Goal: Book appointment/travel/reservation

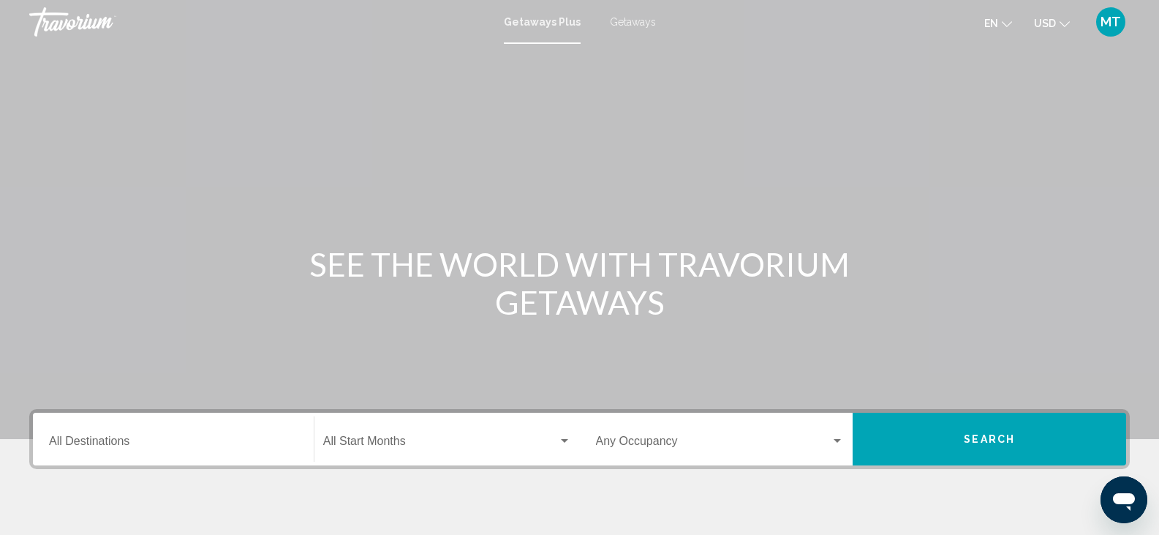
click at [148, 453] on div "Destination All Destinations" at bounding box center [173, 439] width 249 height 46
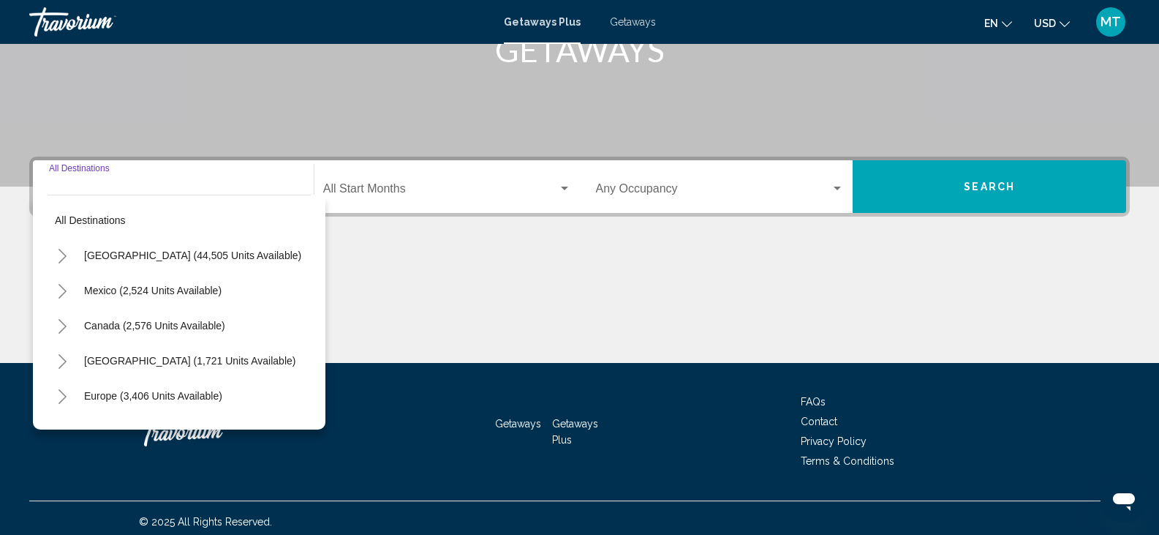
scroll to position [260, 0]
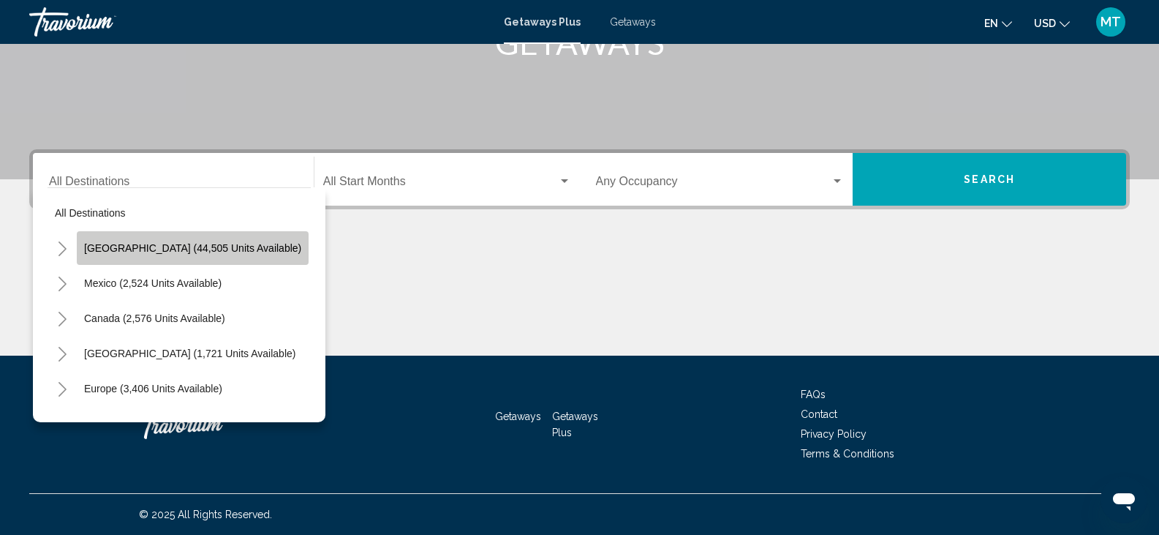
click at [226, 241] on button "United States (44,505 units available)" at bounding box center [193, 248] width 232 height 34
type input "**********"
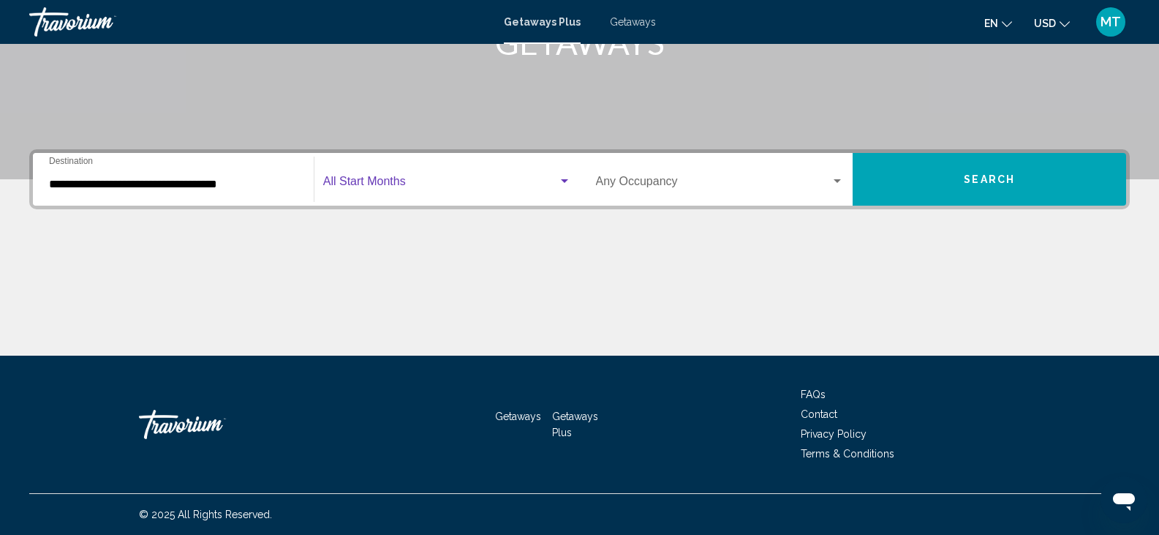
click at [461, 186] on span "Search widget" at bounding box center [440, 184] width 235 height 13
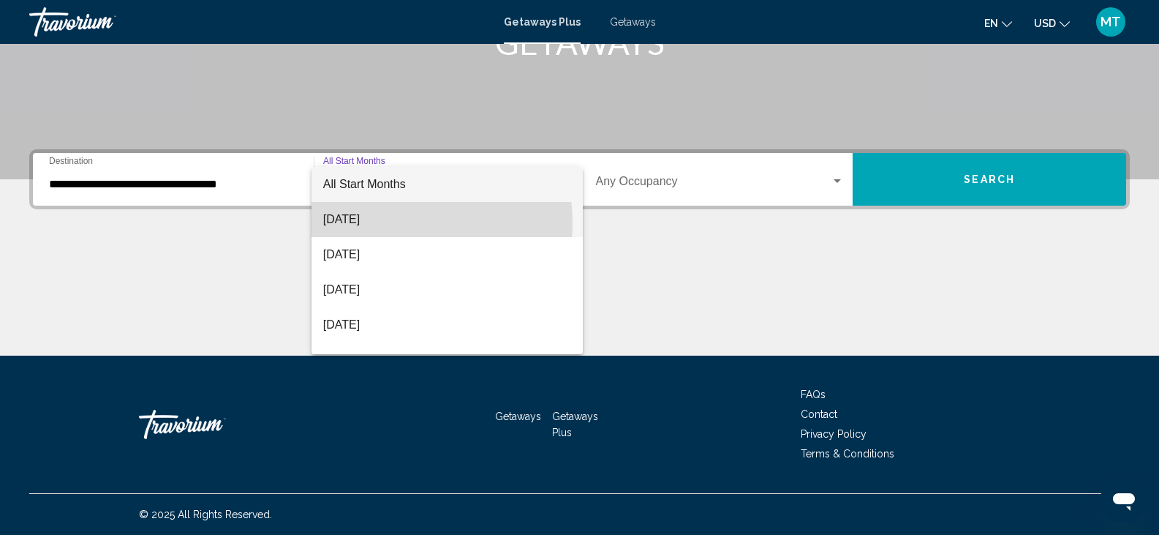
click at [396, 222] on span "[DATE]" at bounding box center [447, 219] width 248 height 35
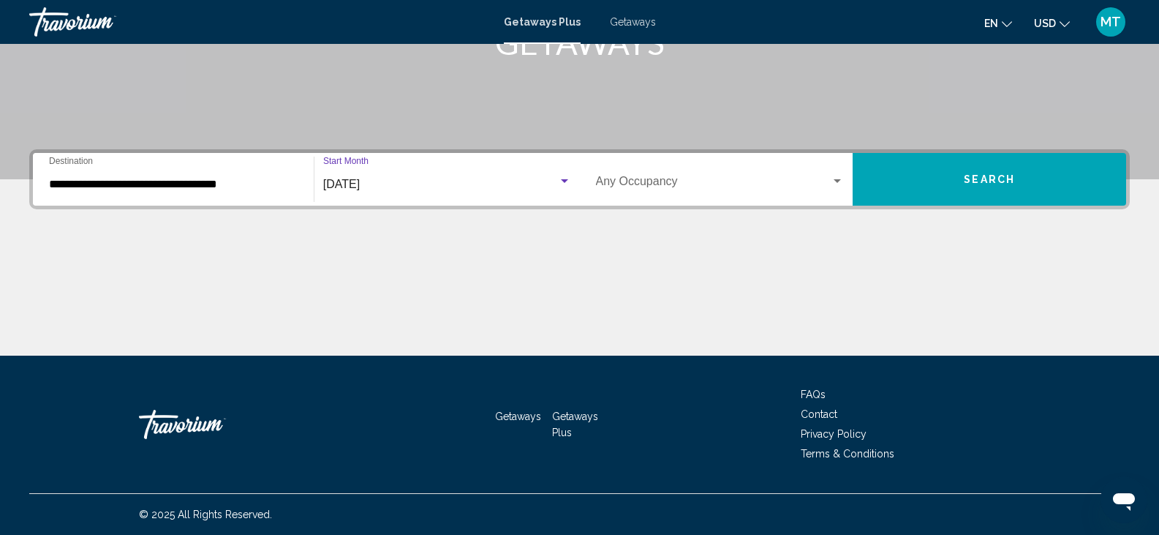
click at [634, 179] on span "Search widget" at bounding box center [713, 184] width 235 height 13
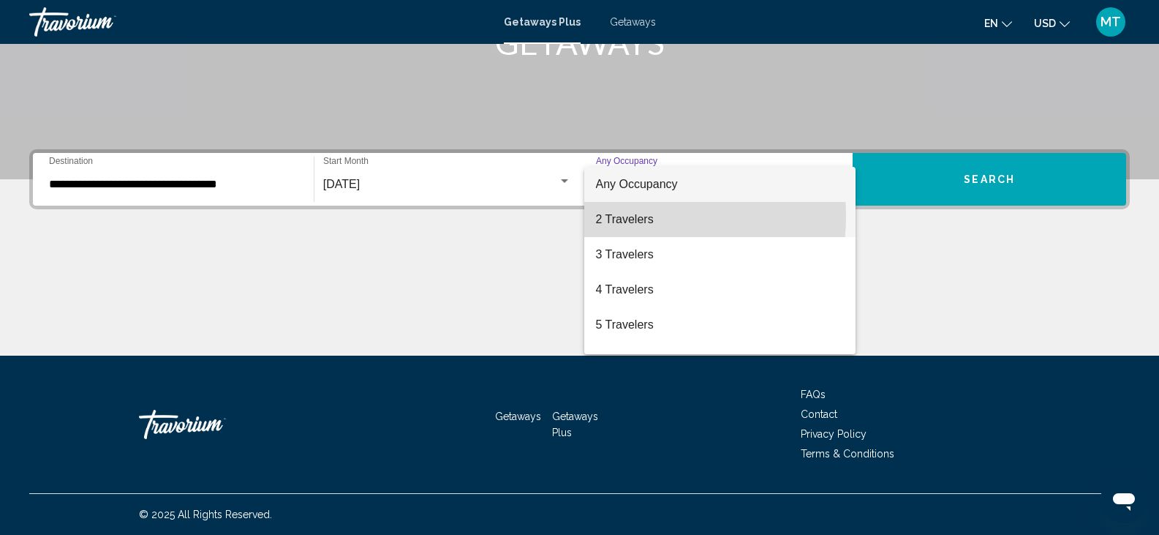
click at [627, 216] on span "2 Travelers" at bounding box center [720, 219] width 249 height 35
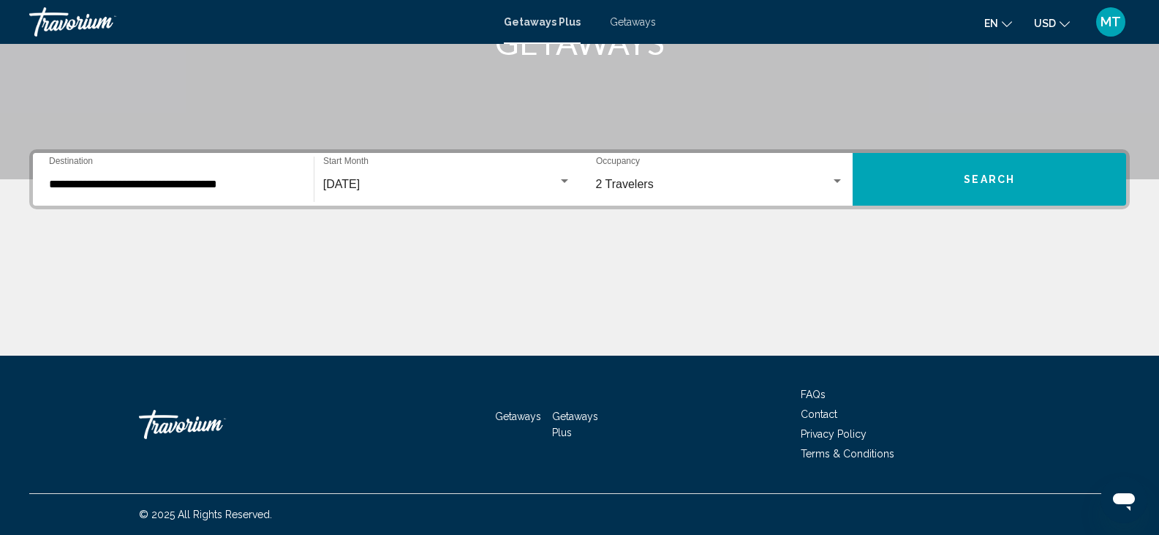
click at [219, 197] on div "**********" at bounding box center [173, 179] width 249 height 46
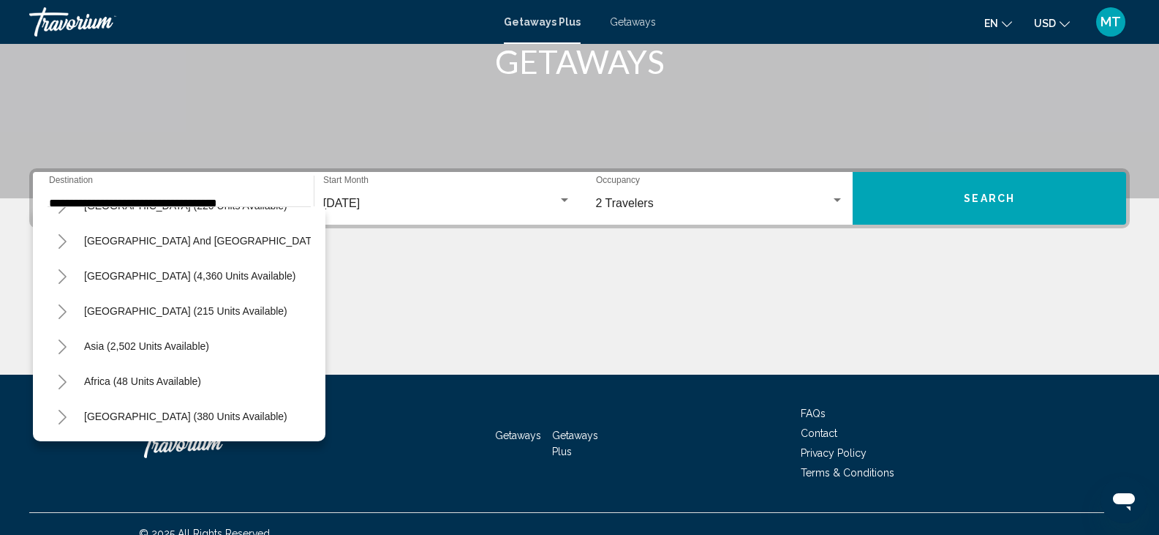
scroll to position [0, 0]
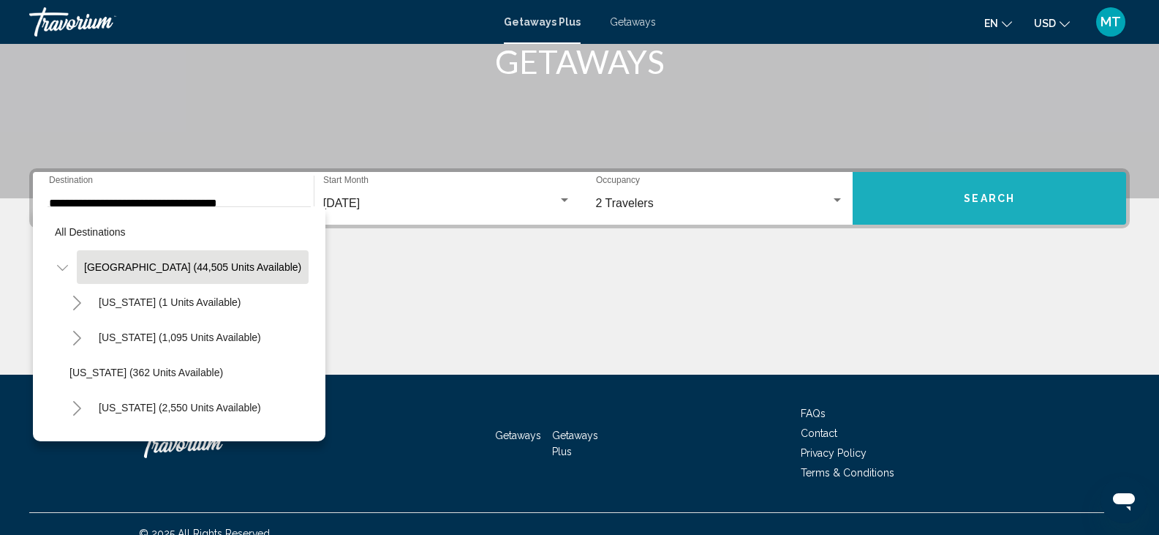
click at [928, 200] on button "Search" at bounding box center [989, 198] width 273 height 53
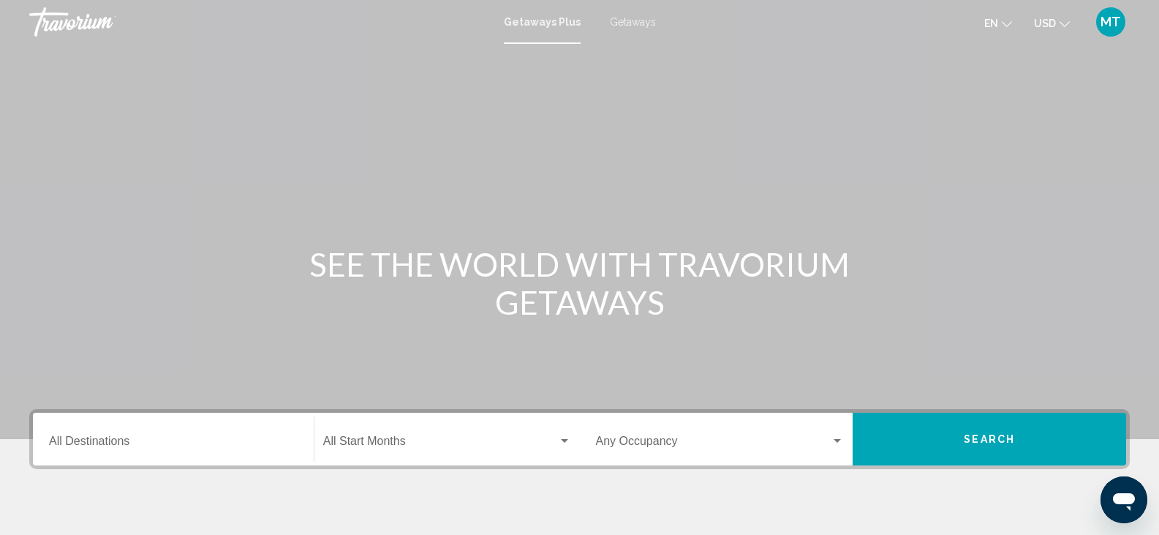
click at [170, 453] on div "Destination All Destinations" at bounding box center [173, 439] width 249 height 46
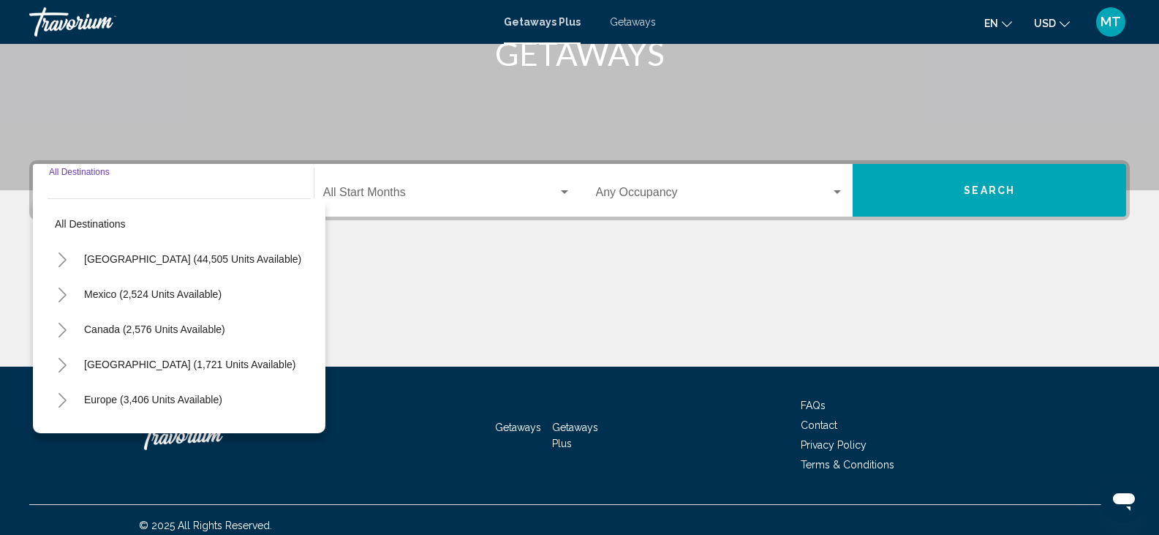
scroll to position [260, 0]
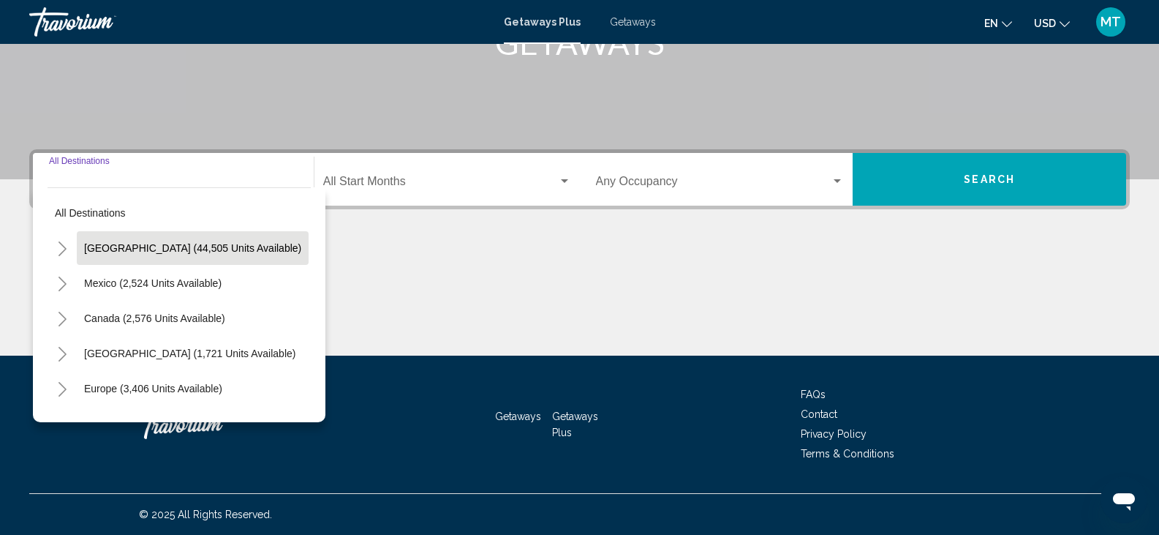
click at [186, 237] on button "[GEOGRAPHIC_DATA] (44,505 units available)" at bounding box center [193, 248] width 232 height 34
type input "**********"
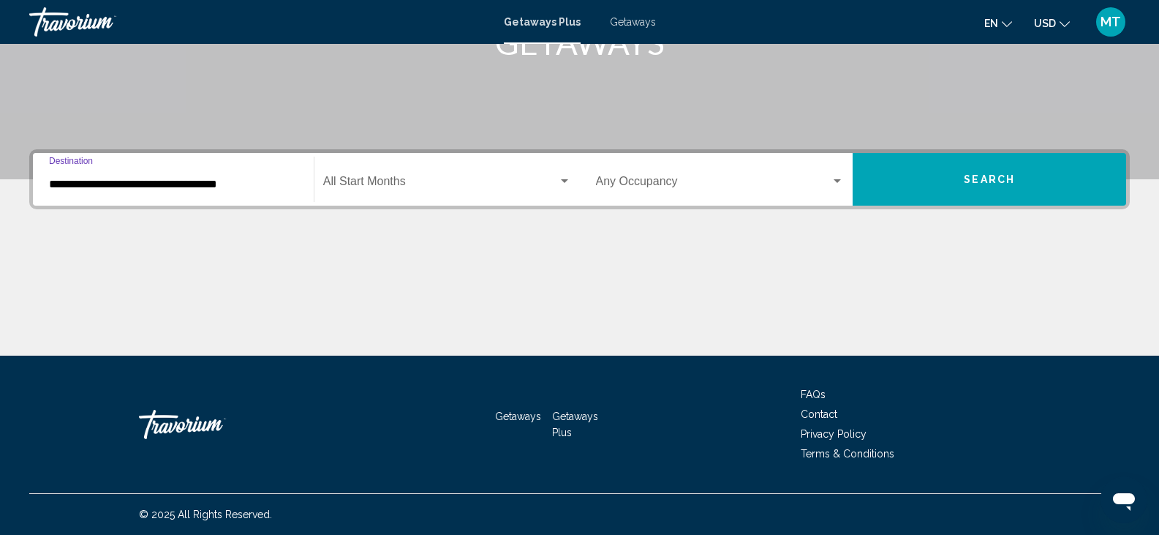
click at [518, 190] on span "Search widget" at bounding box center [440, 184] width 235 height 13
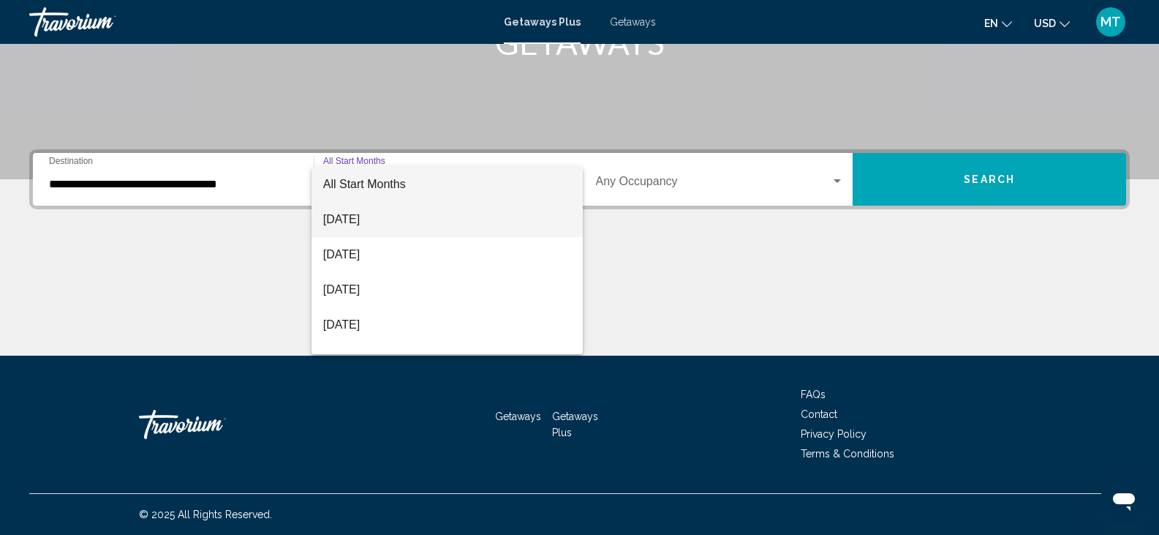
click at [458, 225] on span "[DATE]" at bounding box center [447, 219] width 248 height 35
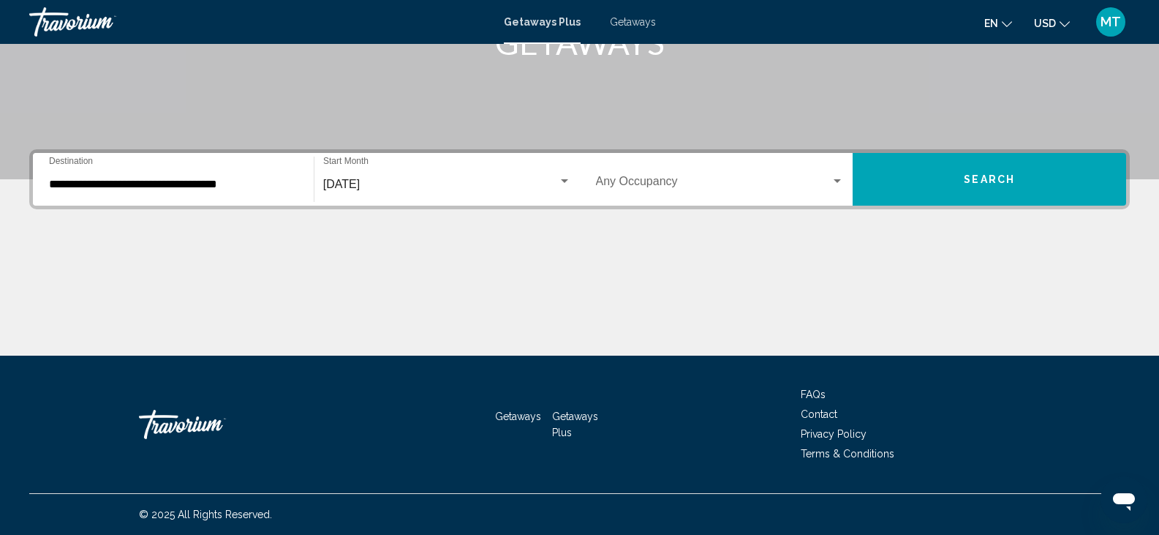
click at [692, 175] on div "Occupancy Any Occupancy" at bounding box center [720, 179] width 249 height 46
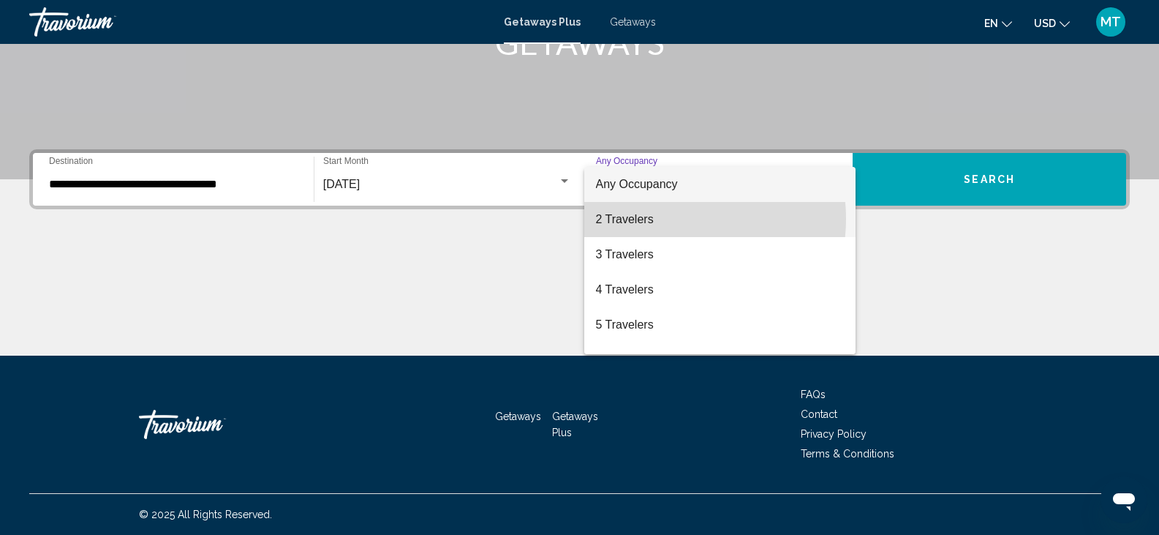
click at [673, 219] on span "2 Travelers" at bounding box center [720, 219] width 249 height 35
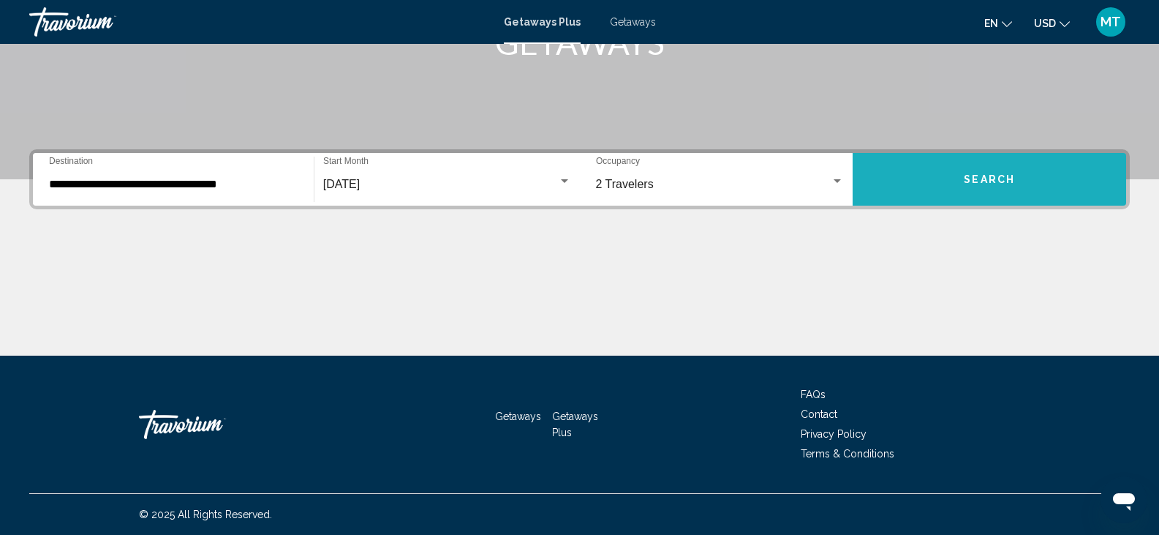
click at [962, 181] on button "Search" at bounding box center [989, 179] width 273 height 53
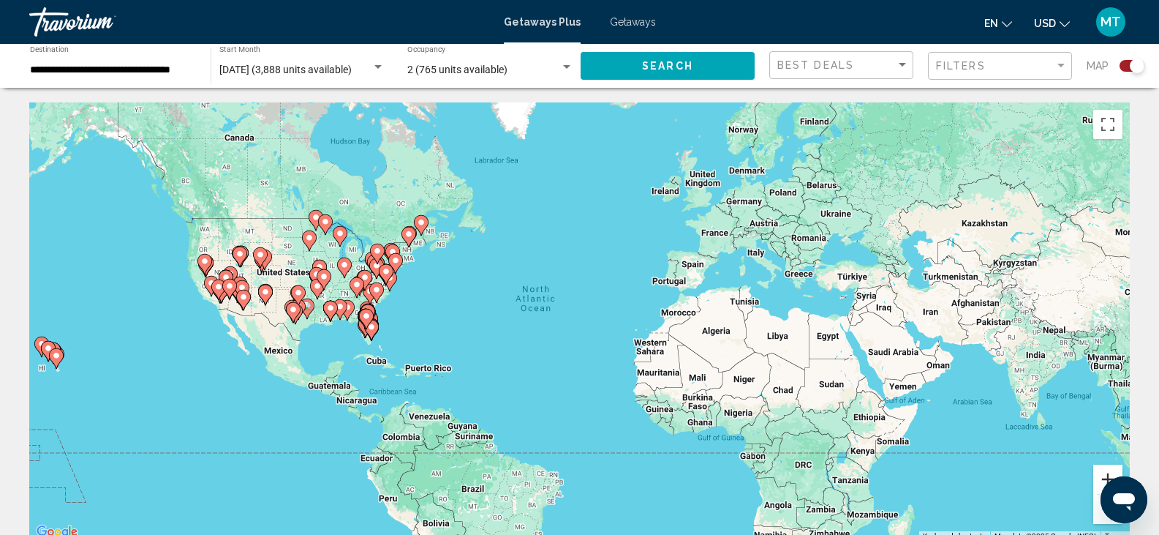
click at [1103, 479] on button "Zoom in" at bounding box center [1107, 478] width 29 height 29
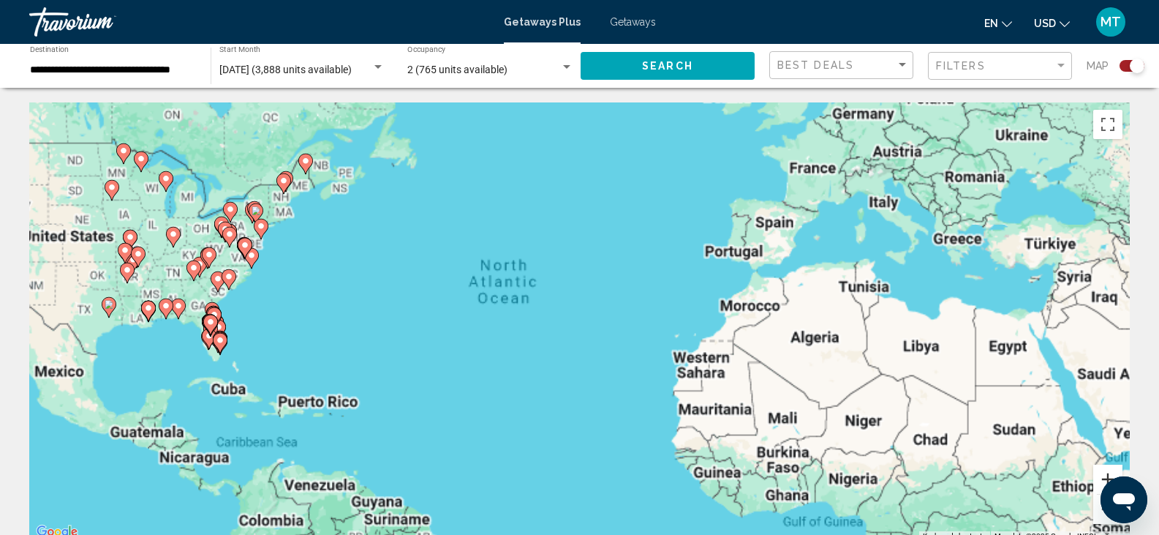
click at [1103, 479] on button "Zoom in" at bounding box center [1107, 478] width 29 height 29
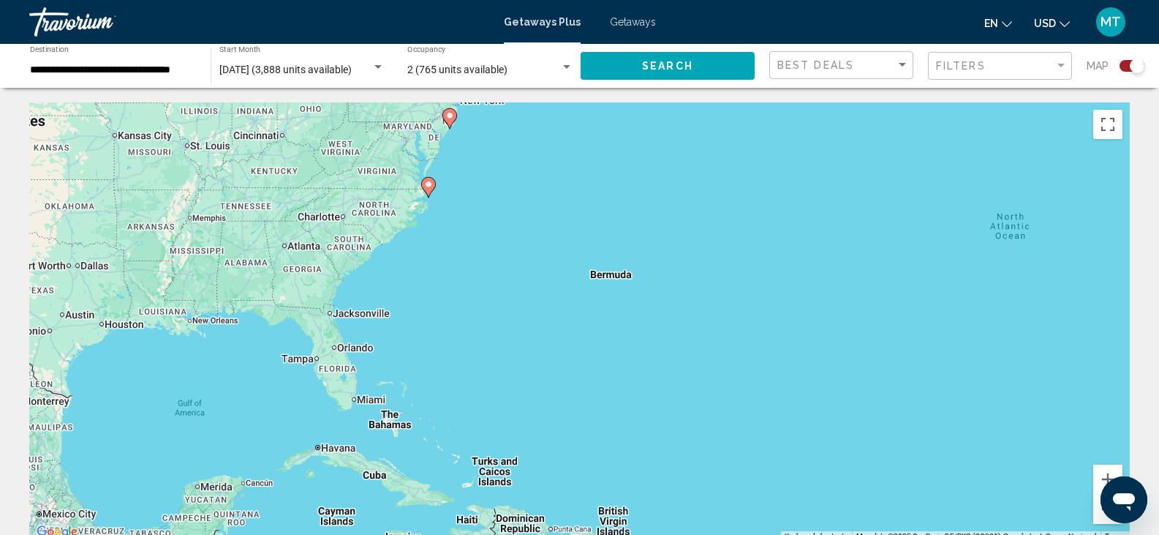
drag, startPoint x: 560, startPoint y: 342, endPoint x: 1169, endPoint y: 340, distance: 609.1
click at [1159, 340] on html "**********" at bounding box center [579, 267] width 1159 height 535
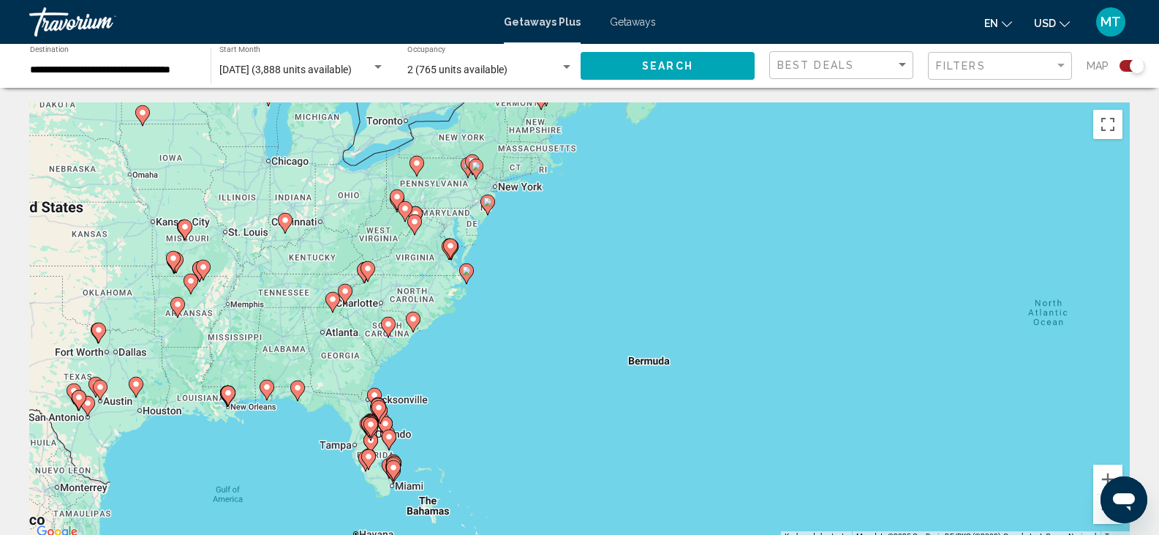
drag, startPoint x: 426, startPoint y: 200, endPoint x: 490, endPoint y: 311, distance: 127.4
click at [490, 311] on div "To activate drag with keyboard, press Alt + Enter. Once in keyboard drag state,…" at bounding box center [579, 321] width 1100 height 439
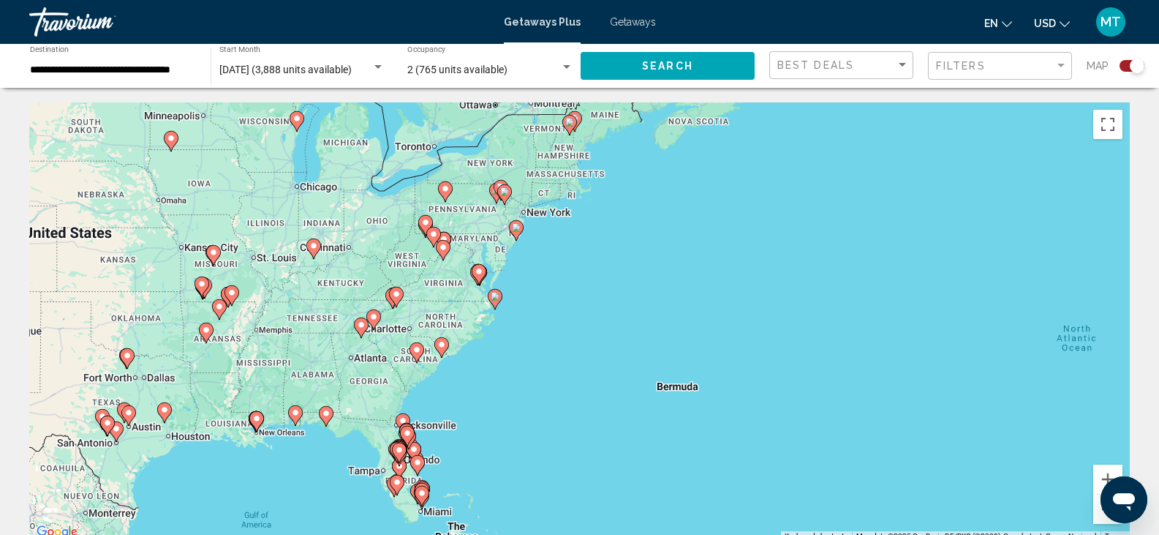
click at [442, 194] on icon "Main content" at bounding box center [444, 191] width 13 height 19
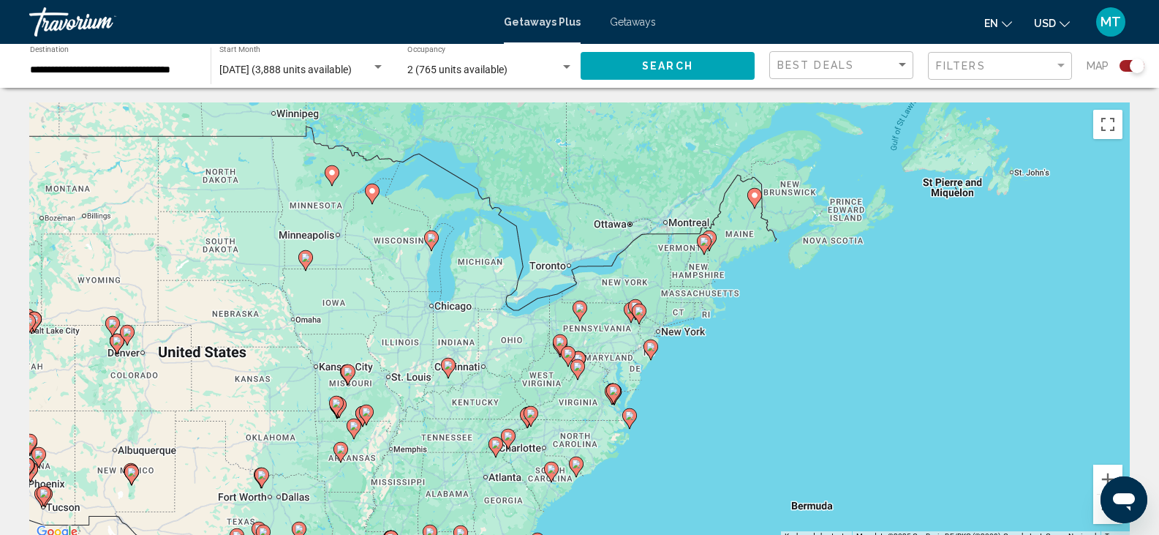
click at [581, 306] on image "Main content" at bounding box center [579, 307] width 9 height 9
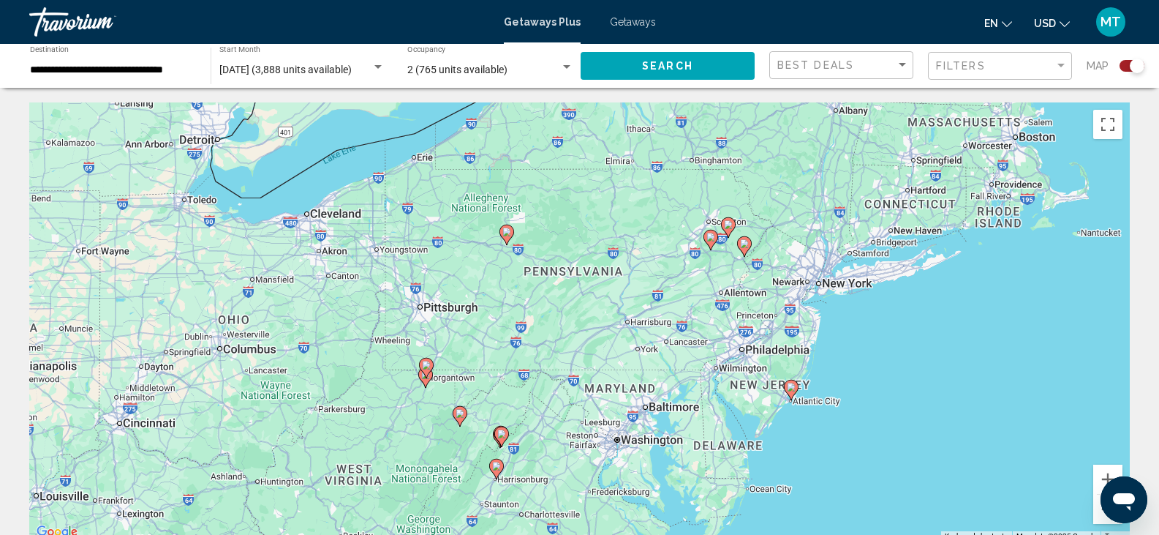
drag, startPoint x: 750, startPoint y: 330, endPoint x: 676, endPoint y: 252, distance: 108.1
click at [676, 252] on div "To activate drag with keyboard, press Alt + Enter. Once in keyboard drag state,…" at bounding box center [579, 321] width 1100 height 439
click at [1101, 478] on button "Zoom in" at bounding box center [1107, 478] width 29 height 29
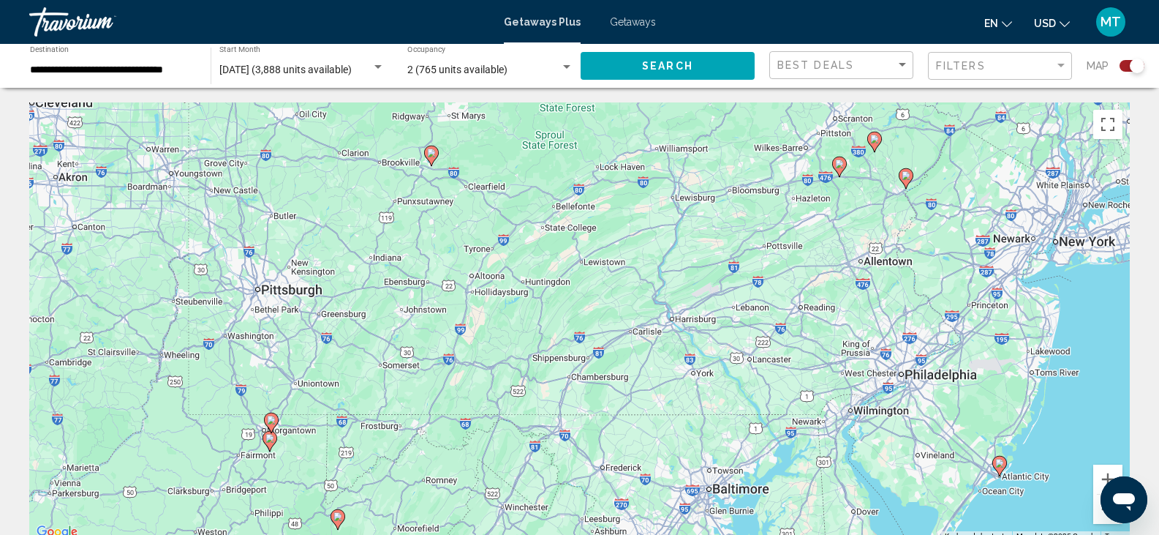
click at [431, 156] on image "Main content" at bounding box center [431, 152] width 9 height 9
type input "**********"
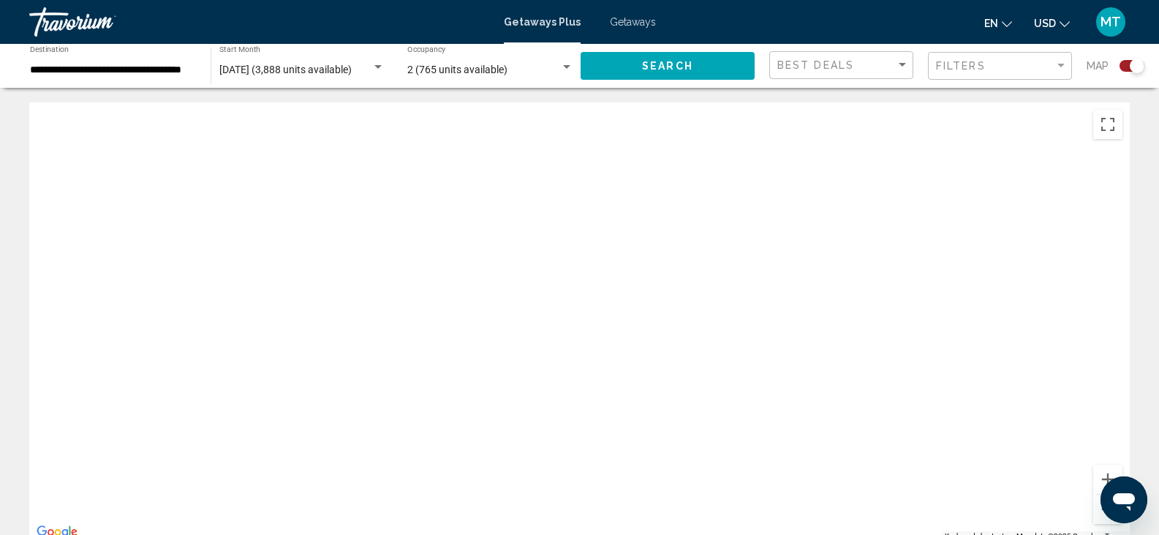
click at [1102, 509] on div "Open messaging window" at bounding box center [1124, 499] width 44 height 44
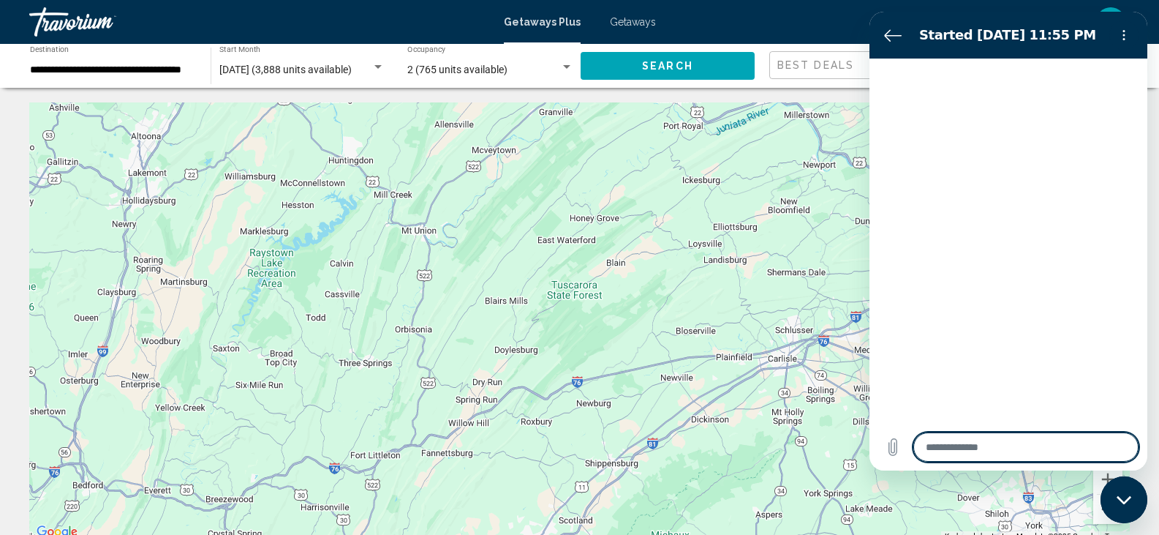
type textarea "*"
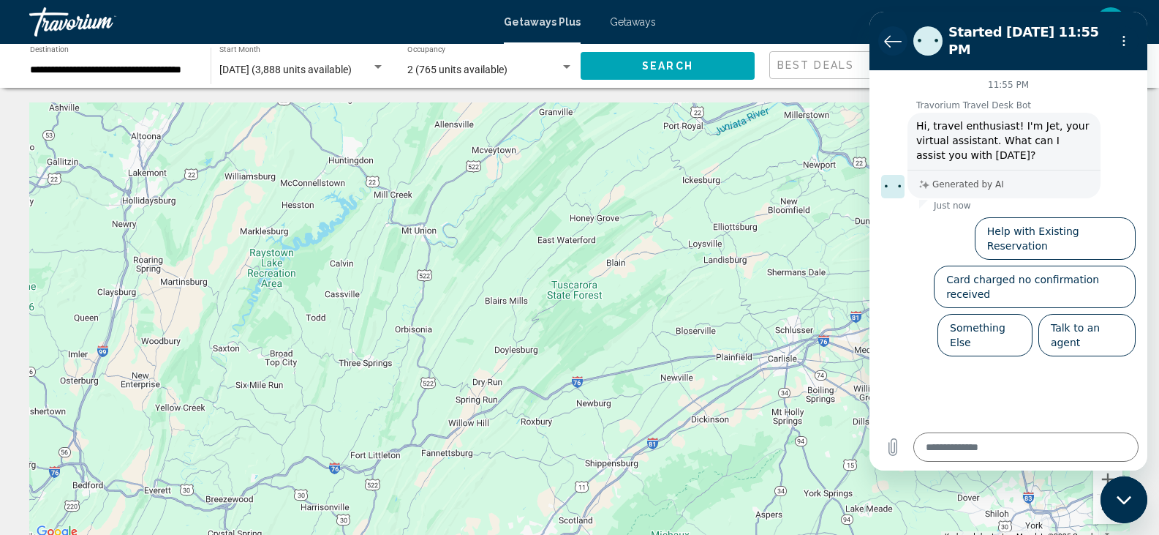
click at [890, 39] on icon "Back to the conversation list" at bounding box center [893, 41] width 18 height 18
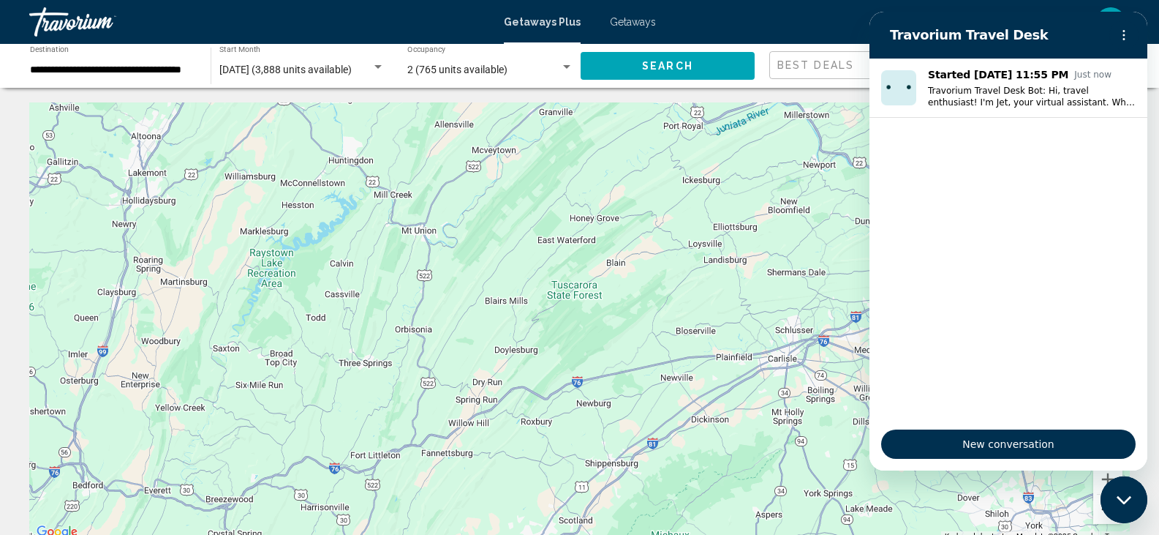
click at [1098, 507] on button "Zoom out" at bounding box center [1107, 508] width 29 height 29
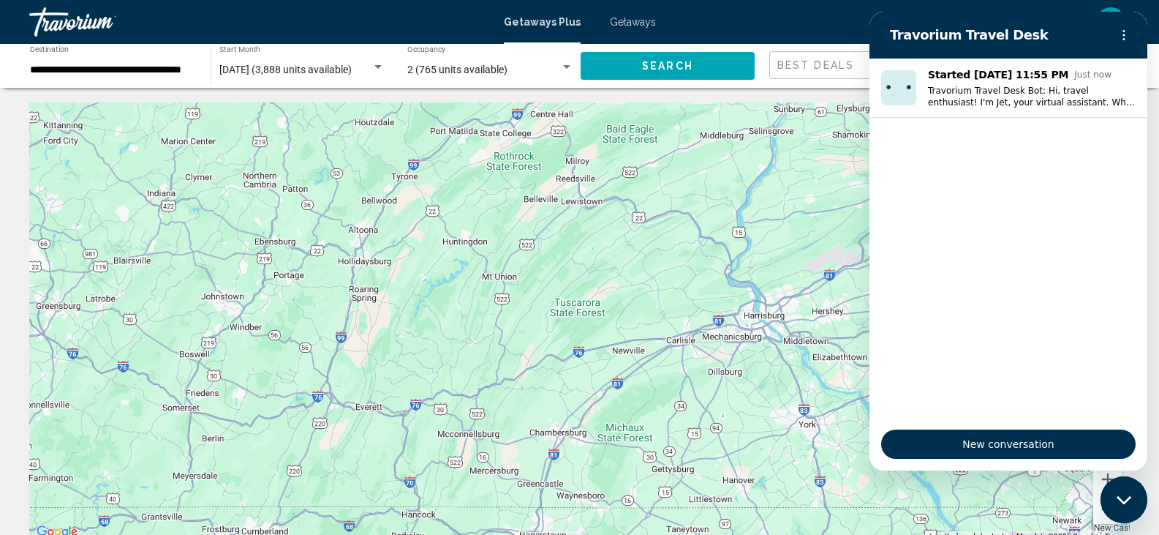
click at [1098, 507] on button "Zoom out" at bounding box center [1107, 508] width 29 height 29
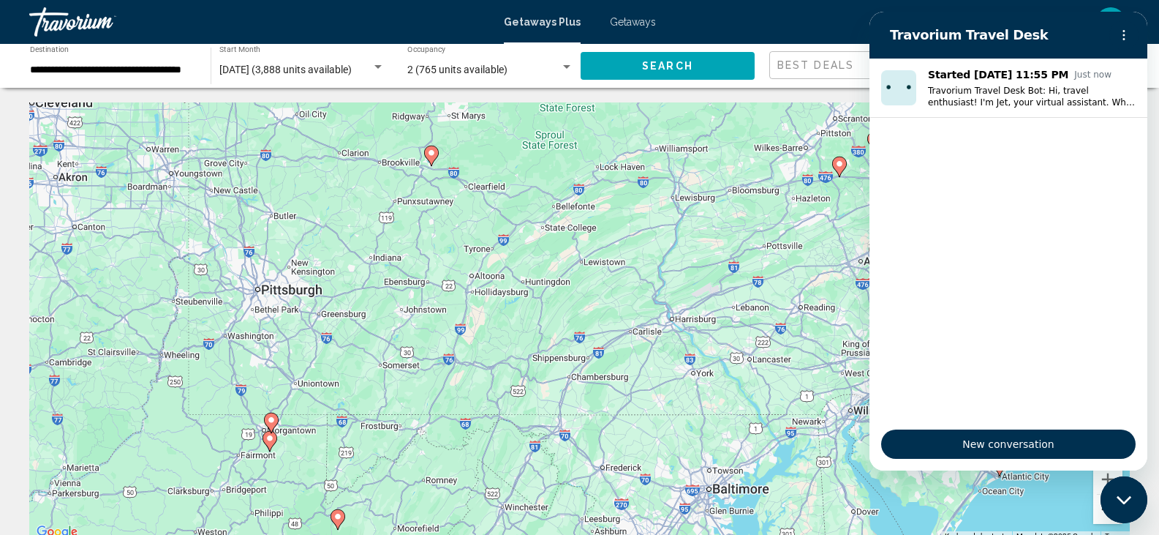
click at [1098, 507] on button "Zoom out" at bounding box center [1107, 508] width 29 height 29
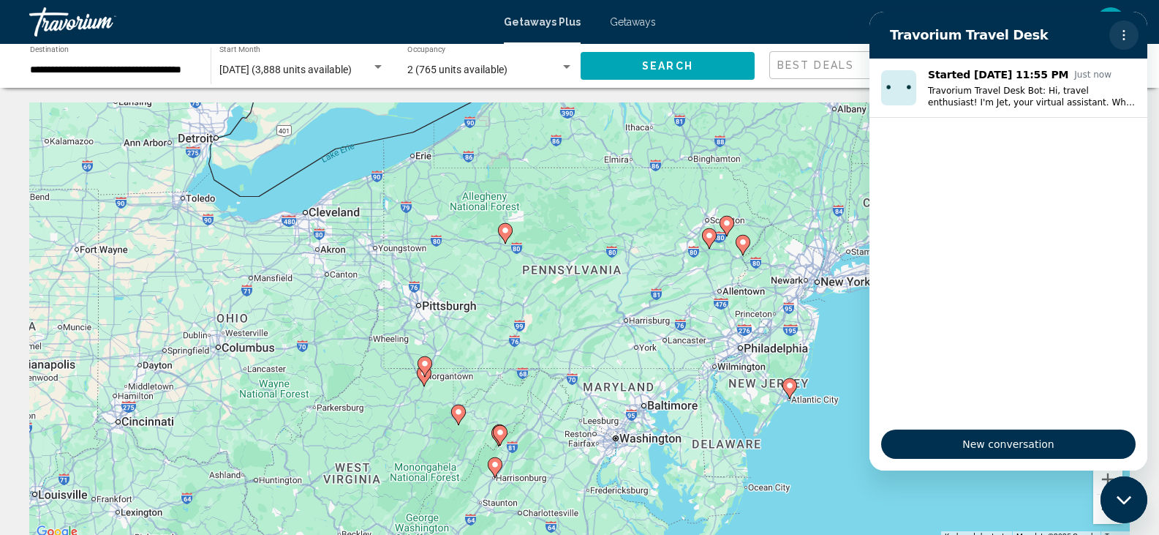
click at [1128, 34] on icon "Options menu" at bounding box center [1124, 35] width 12 height 12
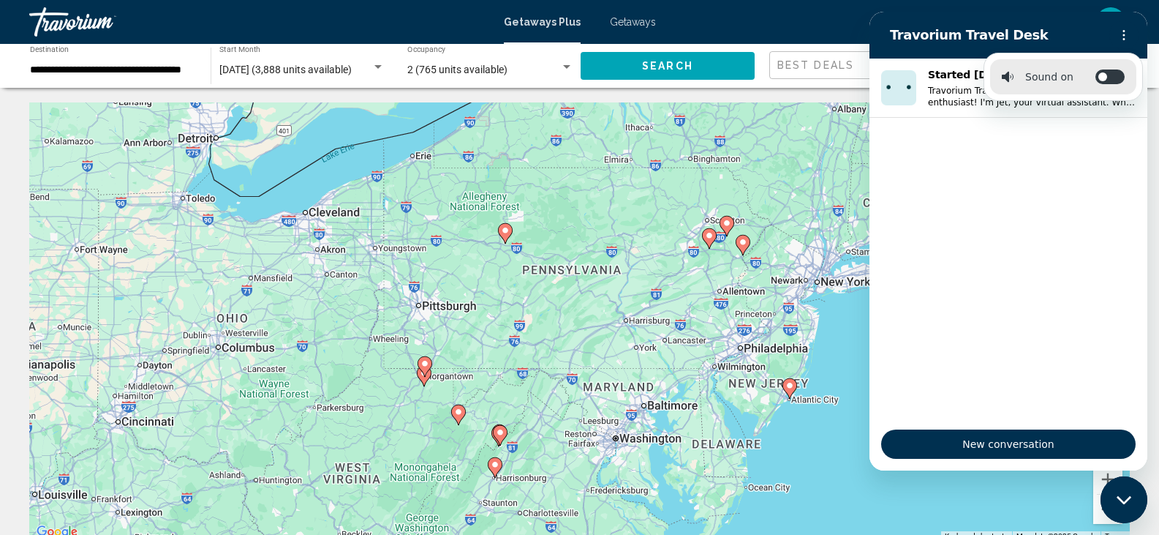
click at [1125, 498] on icon "Close messaging window" at bounding box center [1124, 500] width 15 height 10
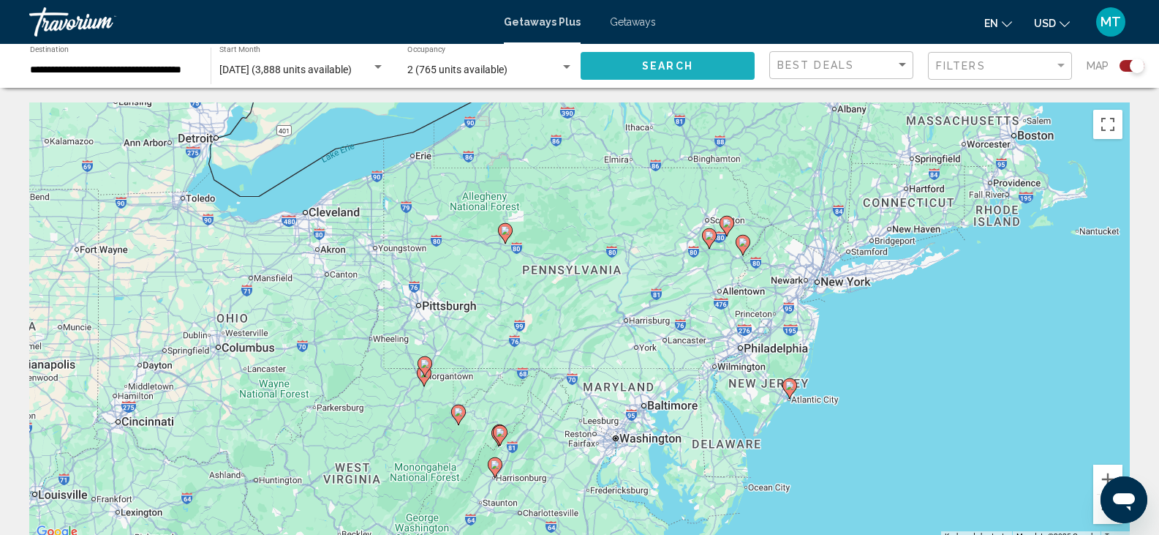
click at [628, 73] on button "Search" at bounding box center [668, 65] width 174 height 27
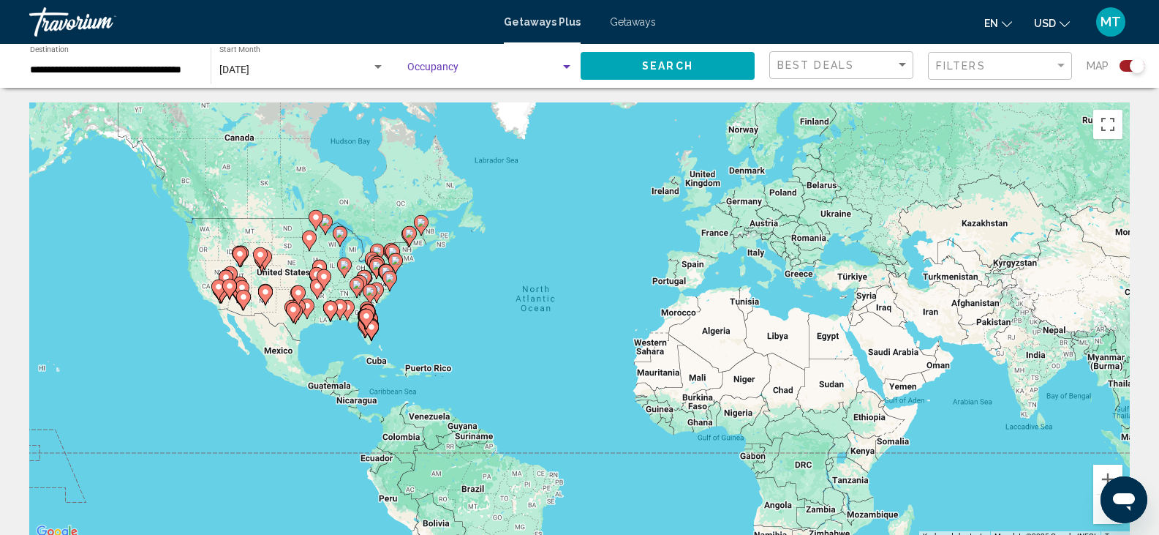
click at [458, 64] on span "Search widget" at bounding box center [483, 70] width 153 height 12
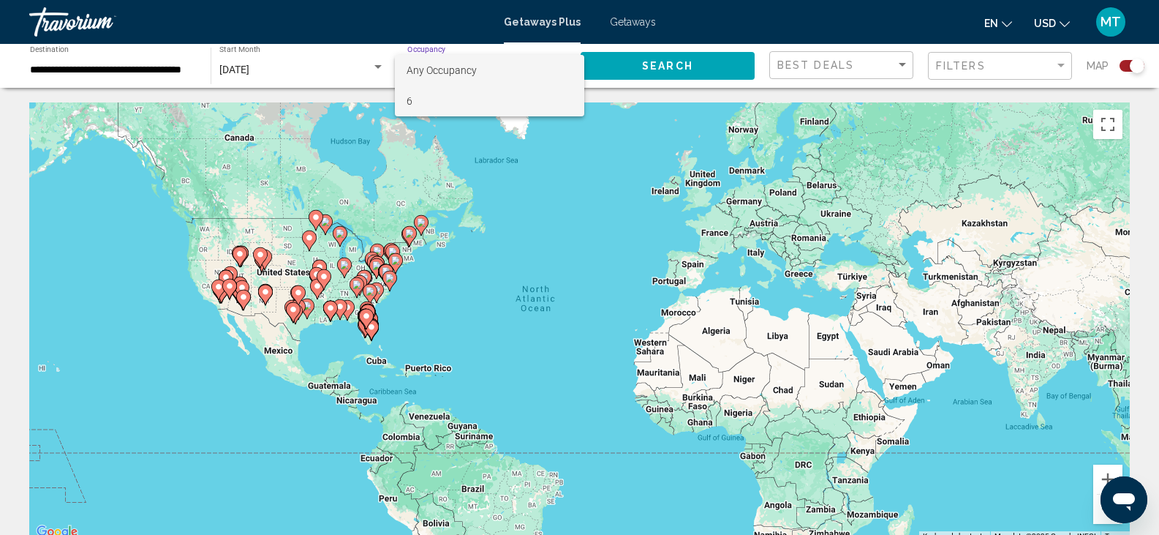
click at [428, 102] on span "6" at bounding box center [490, 101] width 166 height 31
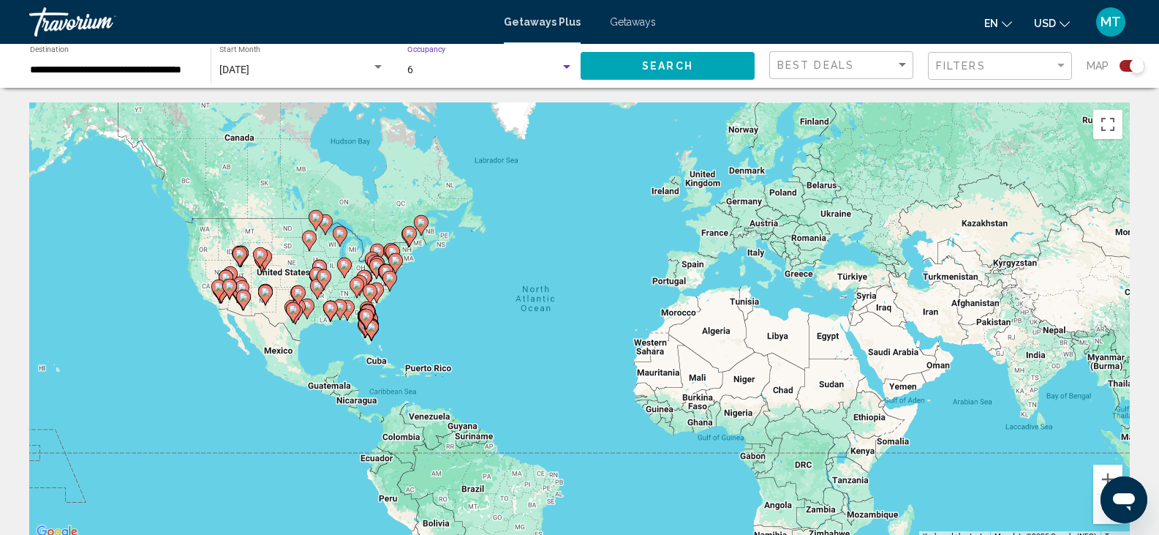
click at [473, 70] on div "6" at bounding box center [483, 70] width 153 height 12
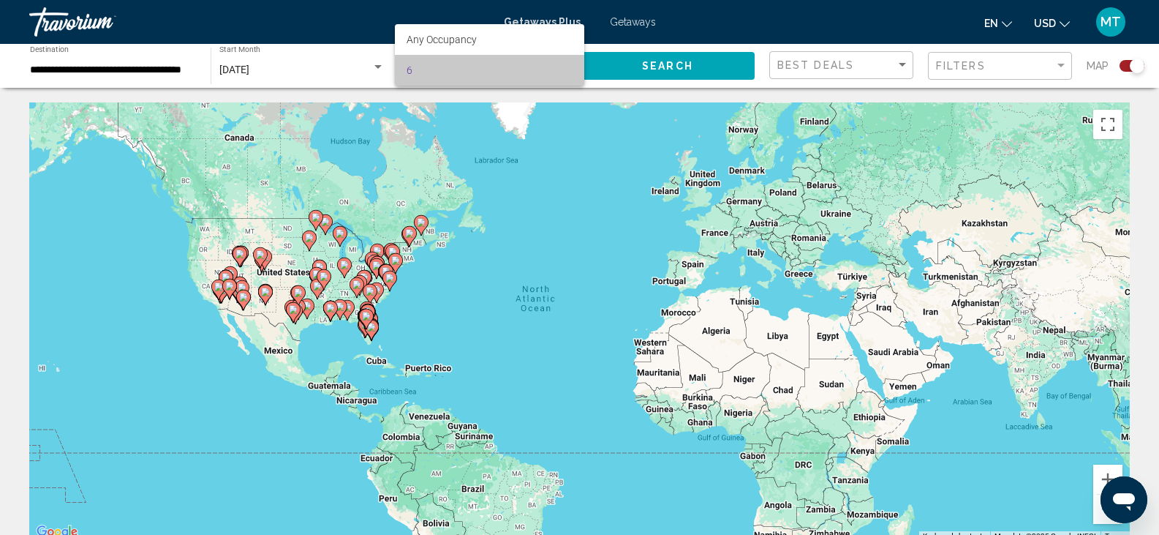
click at [475, 72] on span "6" at bounding box center [490, 70] width 166 height 31
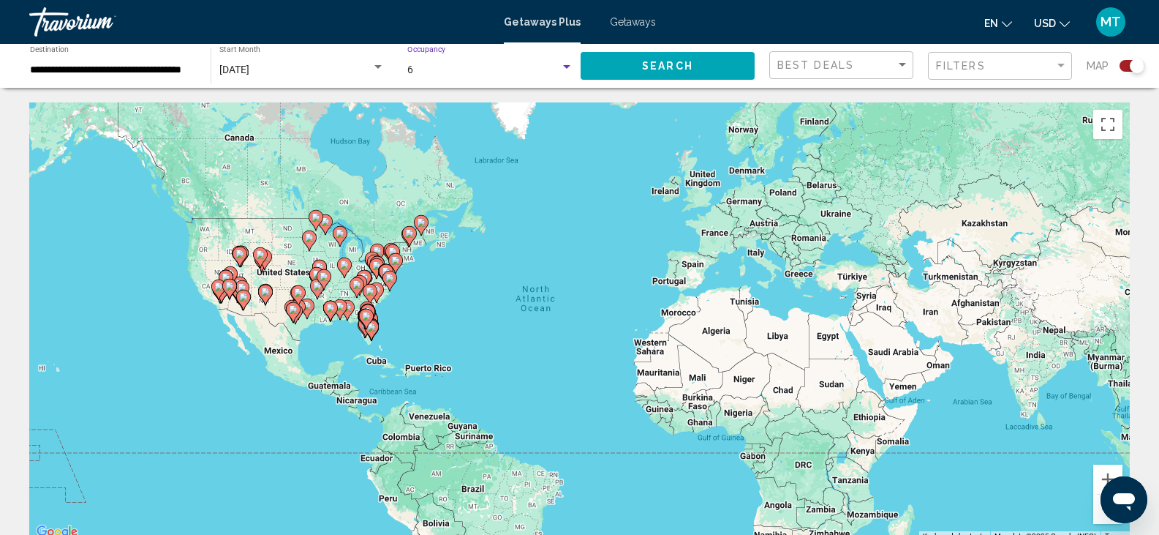
click at [474, 71] on div "6" at bounding box center [483, 70] width 153 height 12
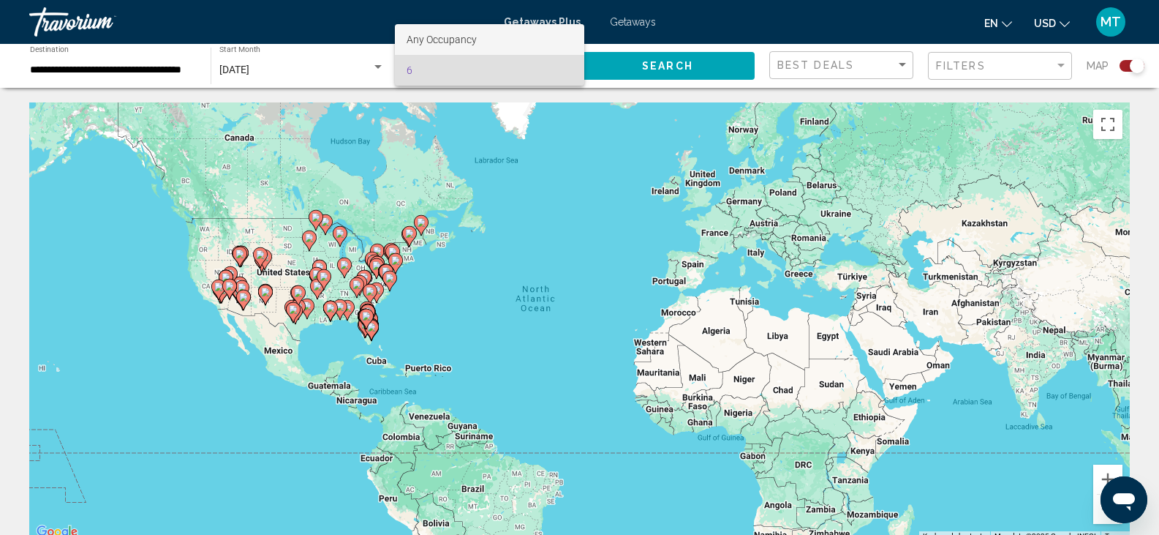
click at [450, 39] on span "Any Occupancy" at bounding box center [442, 40] width 70 height 12
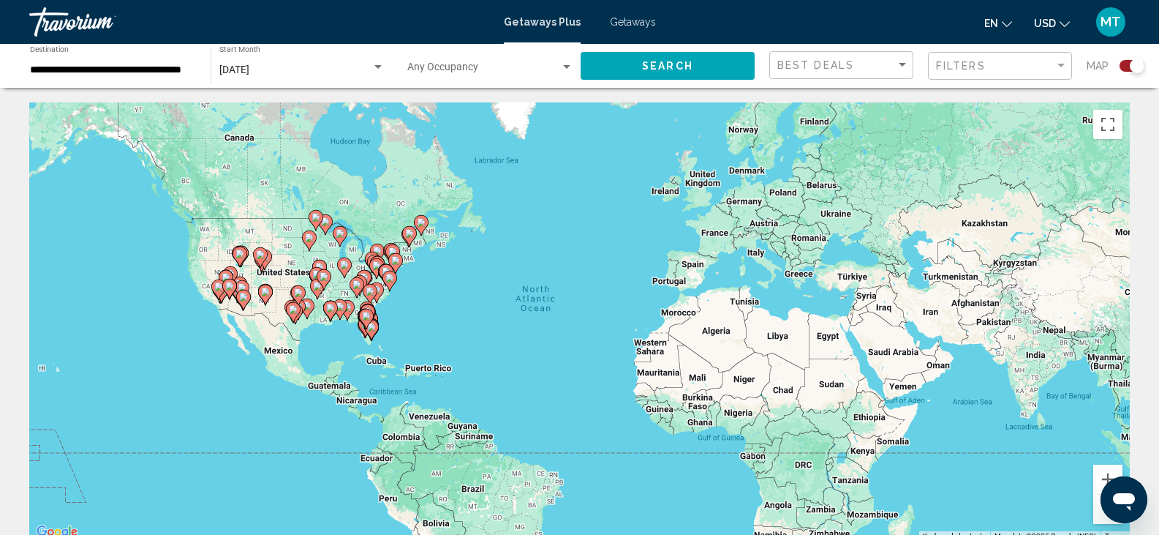
click at [638, 44] on div "Search" at bounding box center [675, 66] width 189 height 44
drag, startPoint x: 1146, startPoint y: 258, endPoint x: 1133, endPoint y: 320, distance: 62.8
click at [1130, 66] on div "Search widget" at bounding box center [1137, 65] width 15 height 15
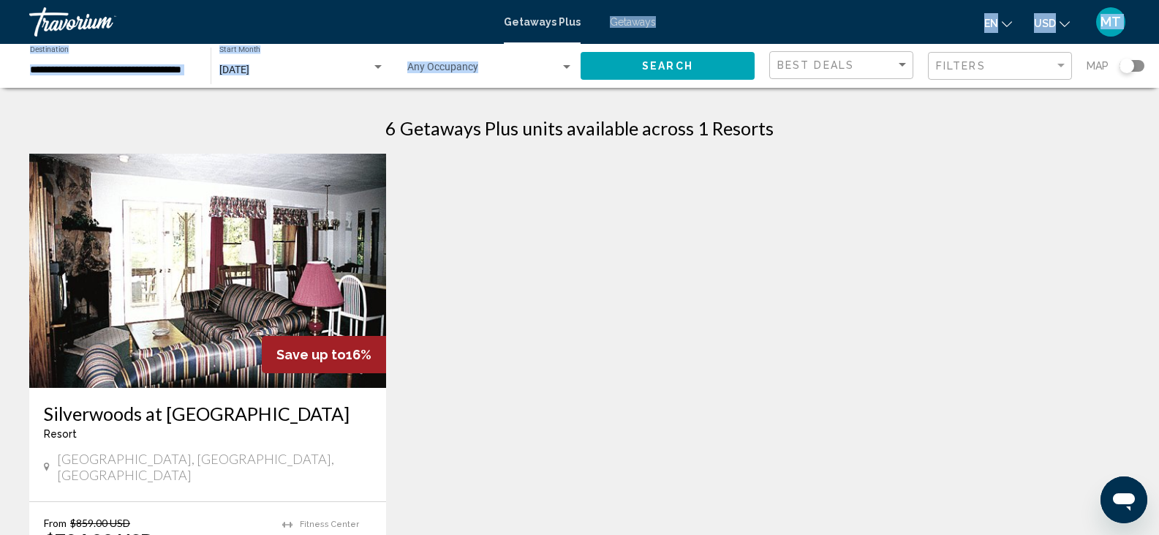
drag, startPoint x: 840, startPoint y: 46, endPoint x: 586, endPoint y: 29, distance: 255.1
click at [586, 29] on div "**********" at bounding box center [579, 267] width 1159 height 535
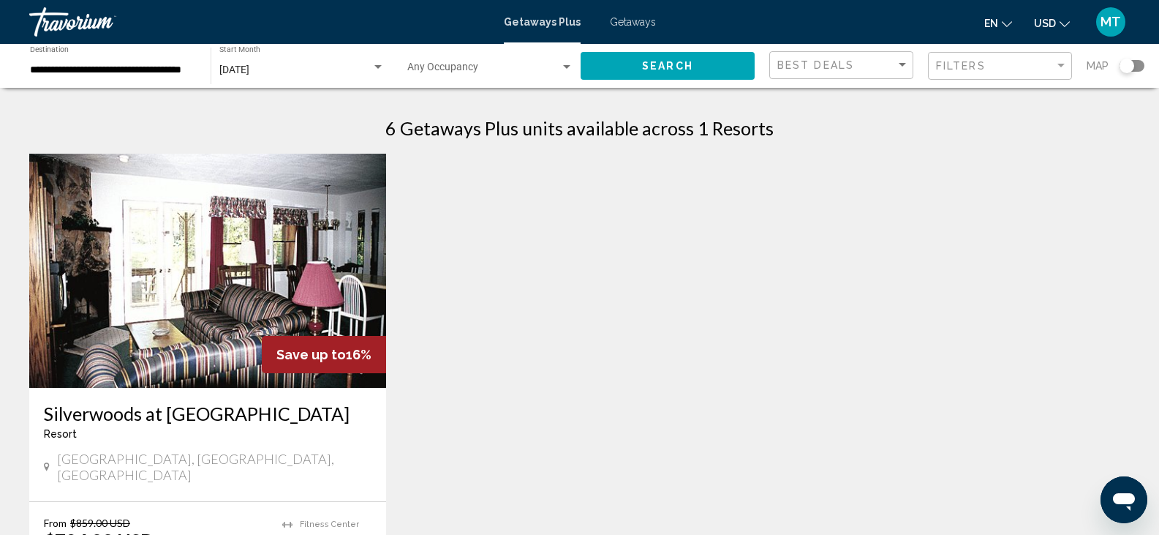
click at [790, 237] on div "Save up to 16% Silverwoods at [GEOGRAPHIC_DATA] - This is an adults only resort…" at bounding box center [579, 411] width 1115 height 514
drag, startPoint x: 790, startPoint y: 237, endPoint x: 677, endPoint y: 212, distance: 115.3
click at [677, 212] on div "Save up to 16% Silverwoods at [GEOGRAPHIC_DATA] - This is an adults only resort…" at bounding box center [579, 411] width 1115 height 514
click at [172, 60] on div "**********" at bounding box center [113, 66] width 166 height 40
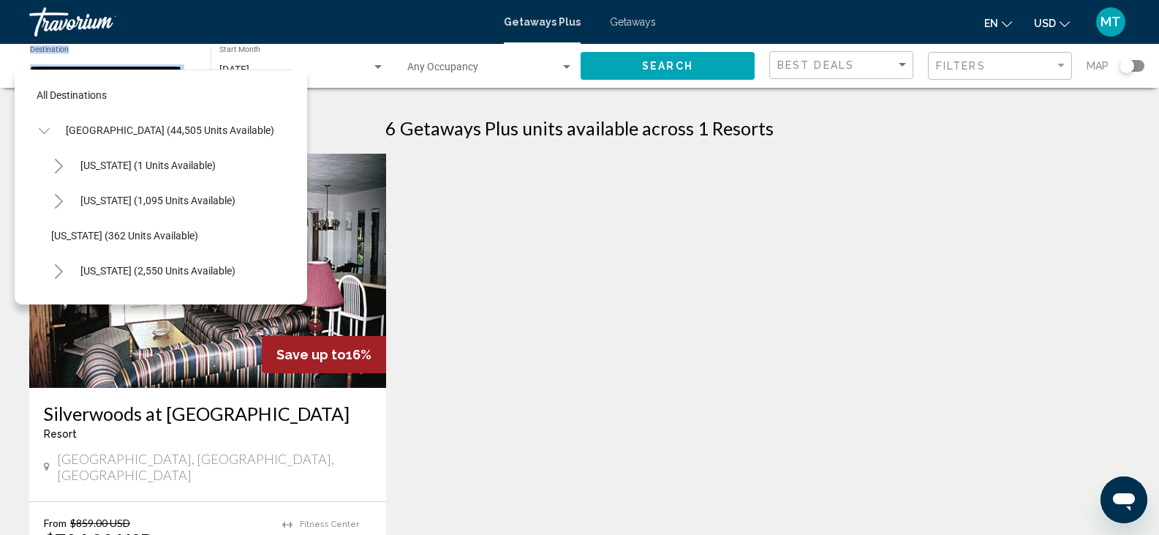
scroll to position [1111, 0]
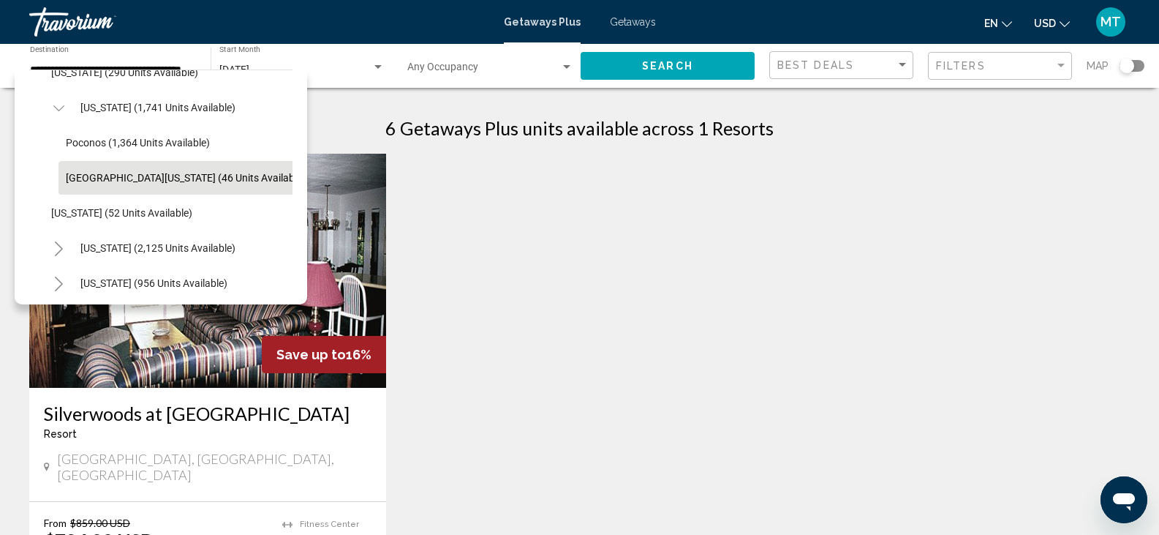
click at [168, 64] on div "**********" at bounding box center [113, 66] width 166 height 40
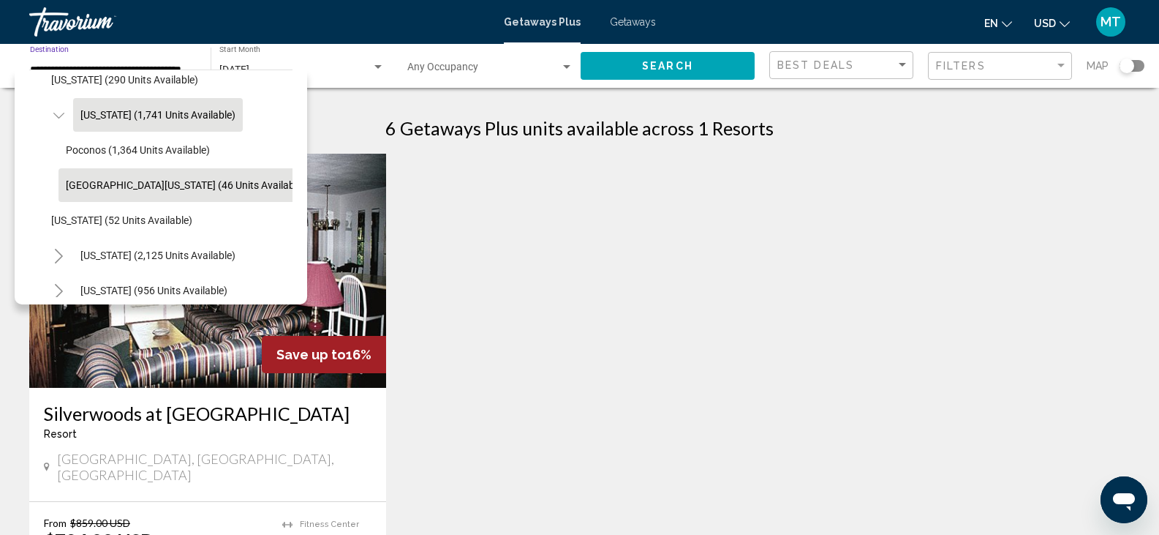
drag, startPoint x: 168, startPoint y: 64, endPoint x: 134, endPoint y: 107, distance: 55.2
click at [134, 88] on div "**********" at bounding box center [112, 66] width 181 height 44
click at [134, 107] on button "[US_STATE] (1,741 units available)" at bounding box center [158, 115] width 170 height 34
type input "**********"
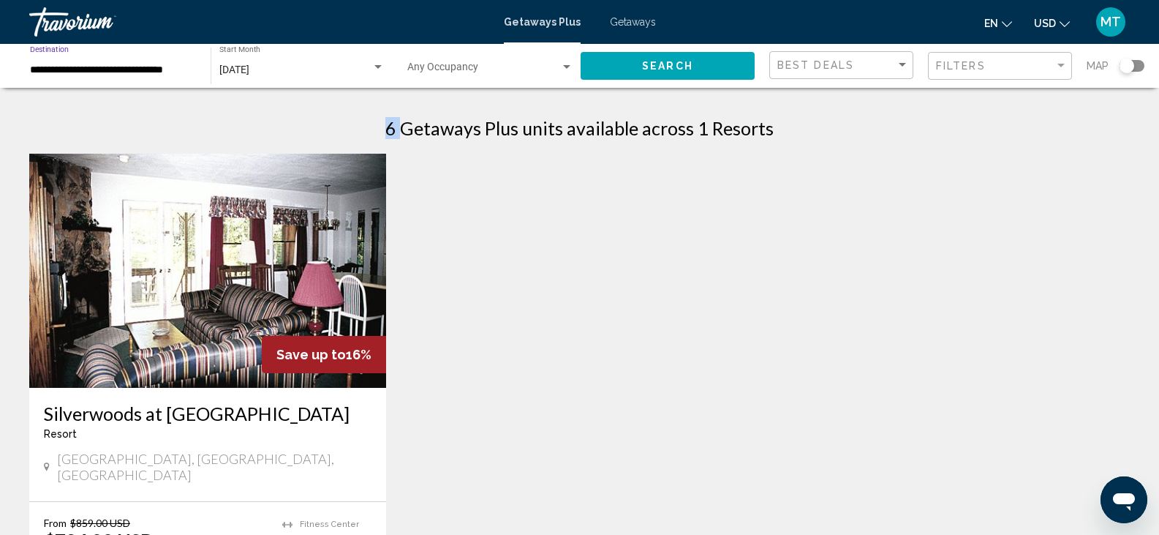
drag, startPoint x: 134, startPoint y: 107, endPoint x: 450, endPoint y: 108, distance: 316.6
click at [450, 108] on div "To navigate the map with touch gestures double-tap and hold your finger on the …" at bounding box center [579, 399] width 1159 height 594
click at [679, 58] on button "Search" at bounding box center [668, 65] width 174 height 27
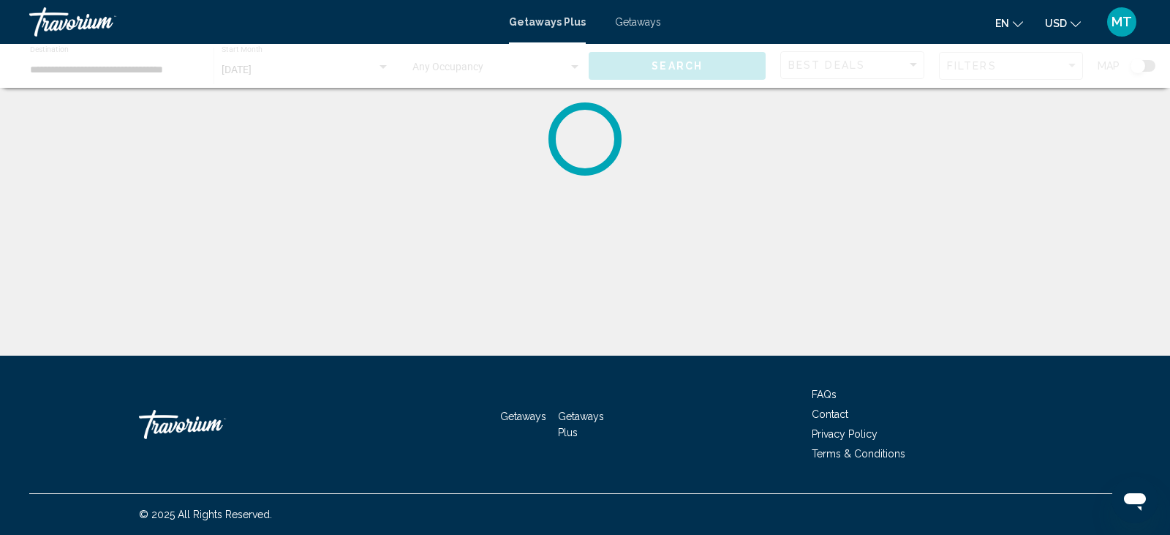
click at [679, 58] on div "Main content" at bounding box center [585, 66] width 1170 height 44
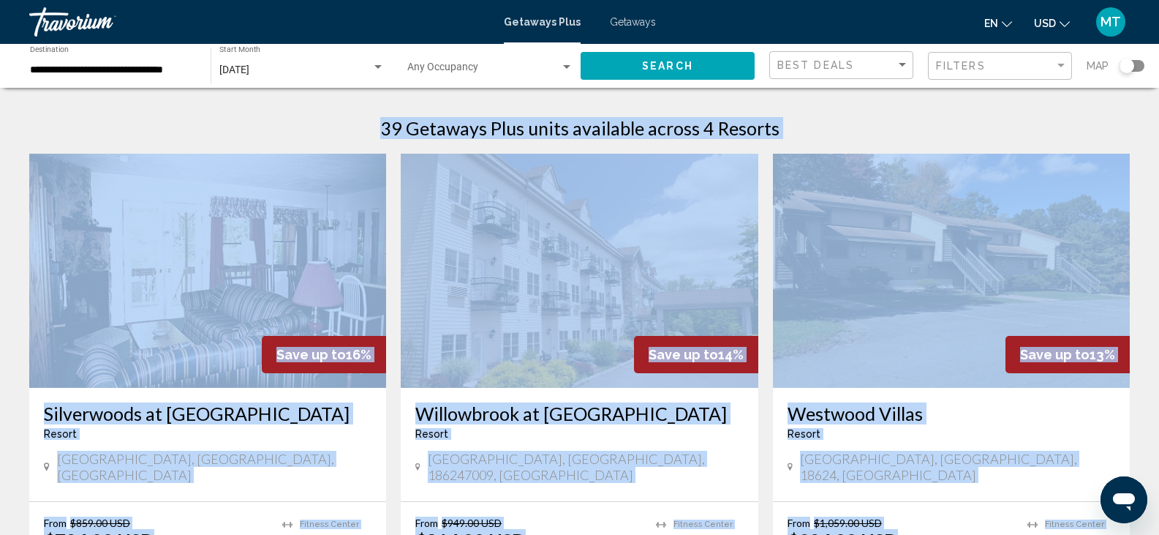
drag, startPoint x: 679, startPoint y: 58, endPoint x: 573, endPoint y: 103, distance: 115.3
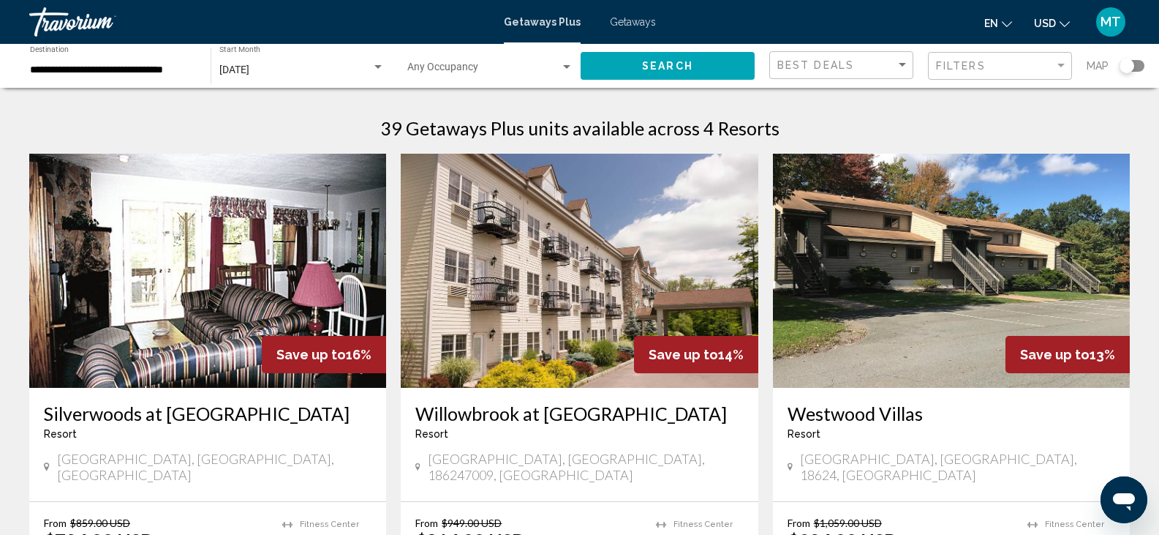
drag, startPoint x: 824, startPoint y: 112, endPoint x: 1008, endPoint y: 127, distance: 184.9
click at [640, 24] on span "Getaways" at bounding box center [633, 22] width 46 height 12
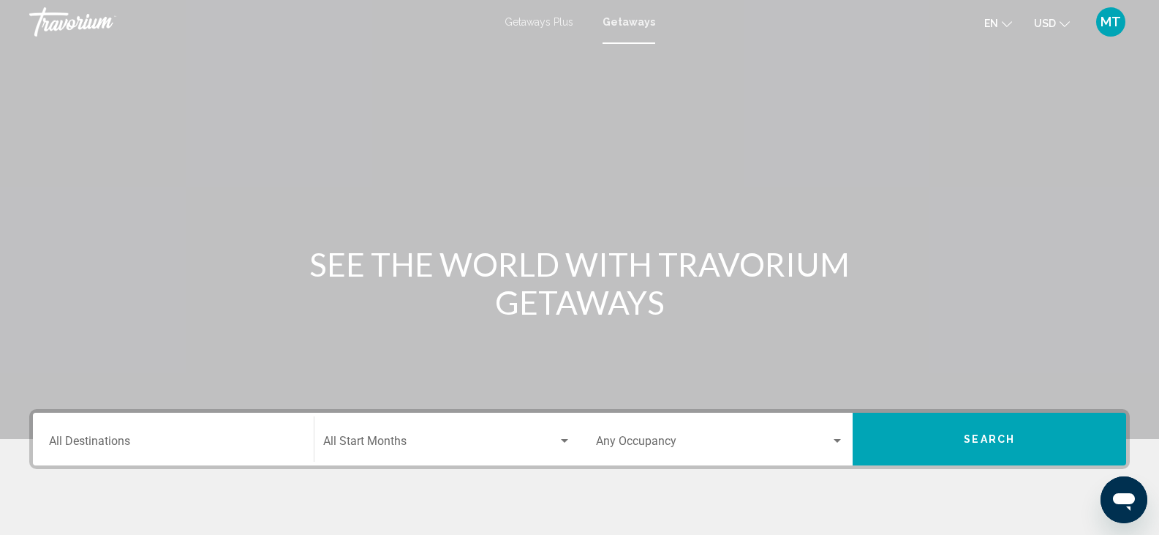
click at [149, 438] on input "Destination All Destinations" at bounding box center [173, 443] width 249 height 13
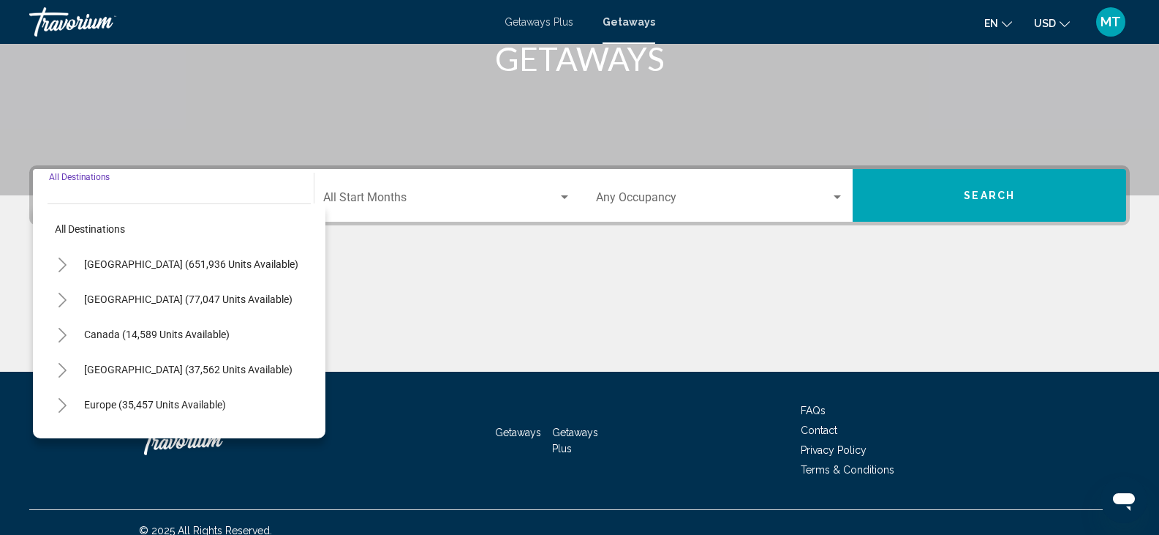
scroll to position [260, 0]
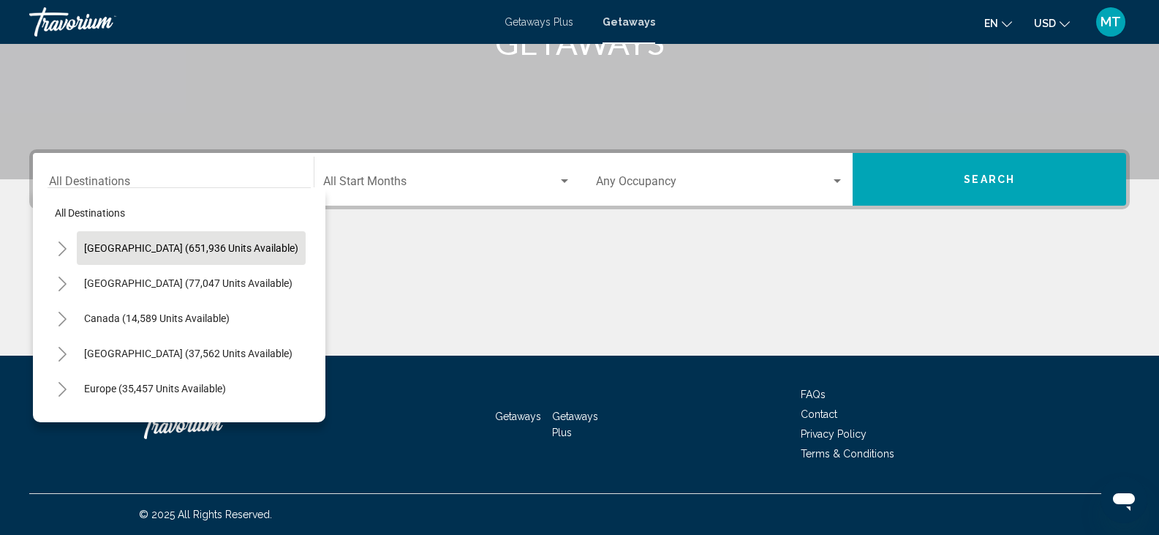
drag, startPoint x: 149, startPoint y: 438, endPoint x: 192, endPoint y: 244, distance: 198.4
drag, startPoint x: 192, startPoint y: 244, endPoint x: 142, endPoint y: 241, distance: 49.8
click at [142, 242] on span "[GEOGRAPHIC_DATA] (651,936 units available)" at bounding box center [191, 248] width 214 height 12
type input "**********"
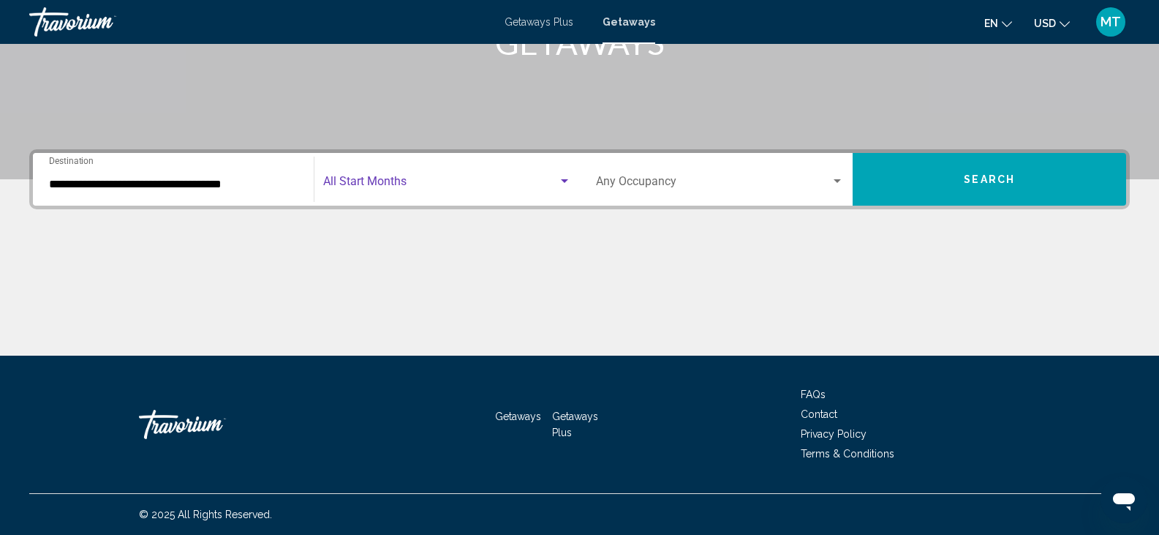
click at [450, 187] on span "Search widget" at bounding box center [440, 184] width 235 height 13
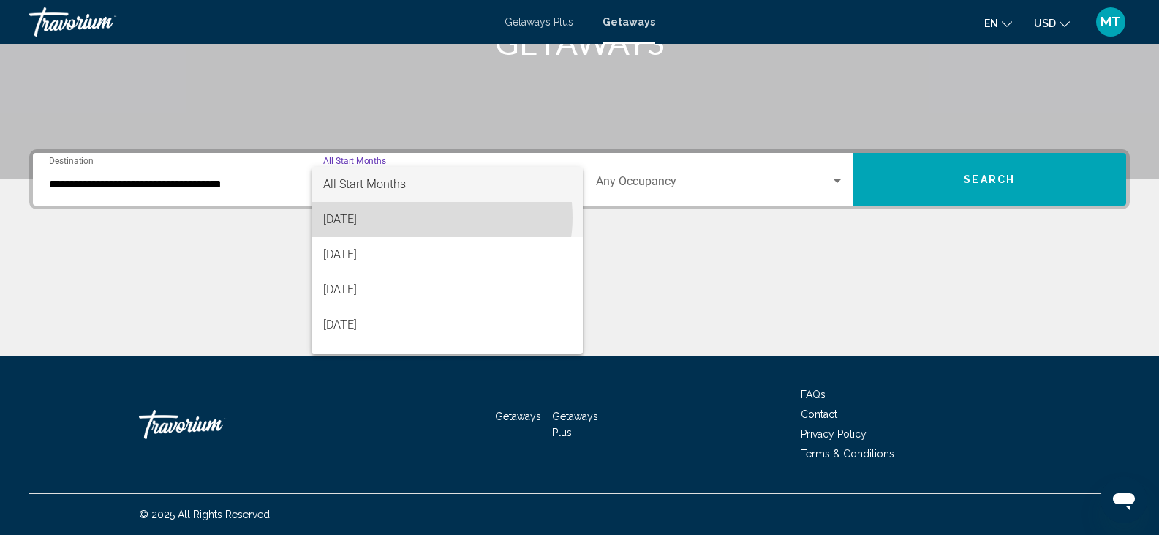
click at [427, 217] on span "[DATE]" at bounding box center [447, 219] width 248 height 35
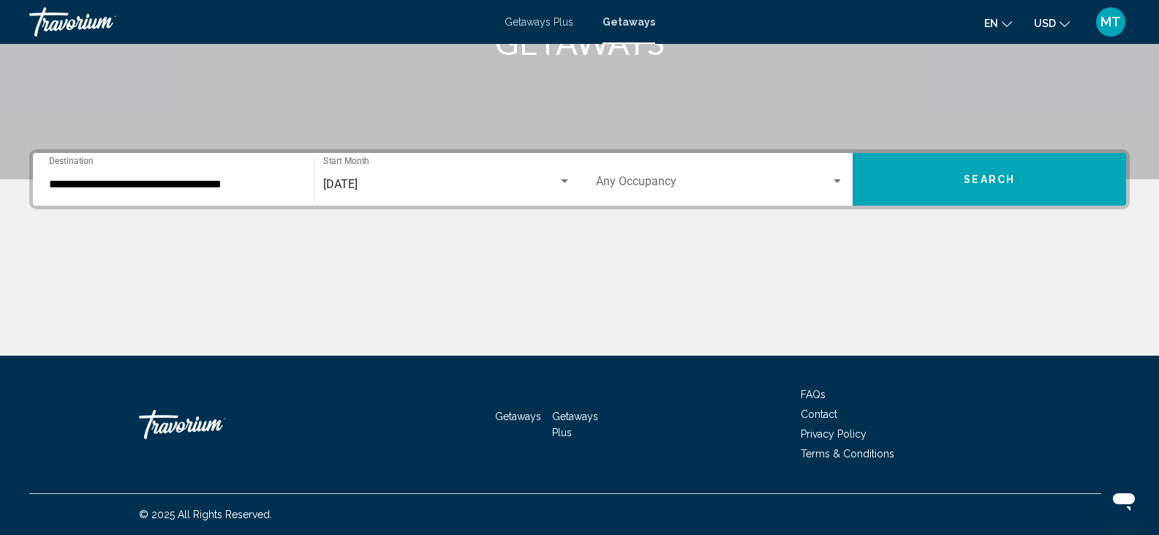
click at [692, 191] on div "Occupancy Any Occupancy" at bounding box center [720, 179] width 249 height 46
